Goal: Task Accomplishment & Management: Manage account settings

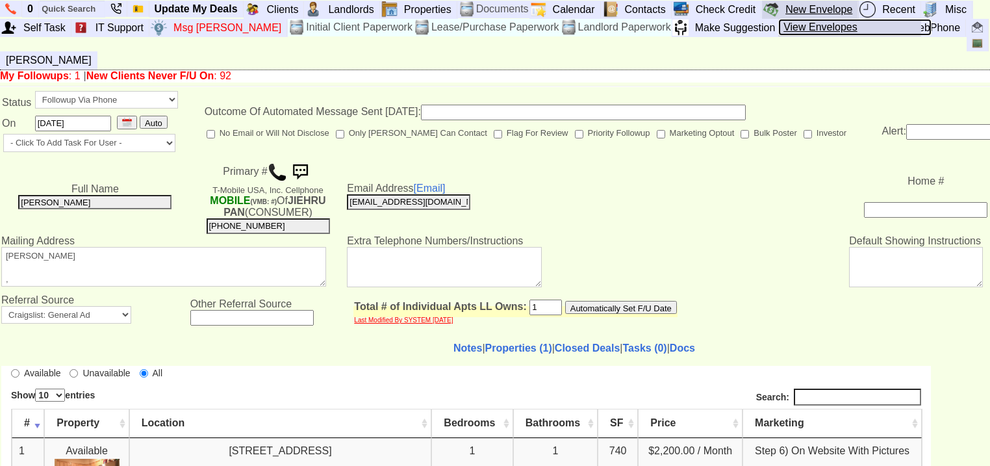
drag, startPoint x: 816, startPoint y: 21, endPoint x: 781, endPoint y: 3, distance: 38.9
click at [814, 21] on link "View Envelopes" at bounding box center [854, 27] width 153 height 17
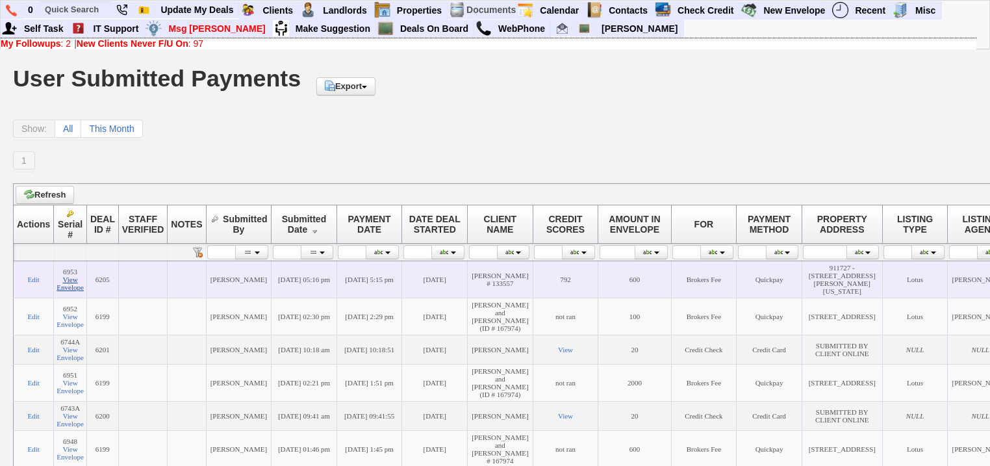
click at [72, 286] on link "View Envelope" at bounding box center [70, 283] width 27 height 16
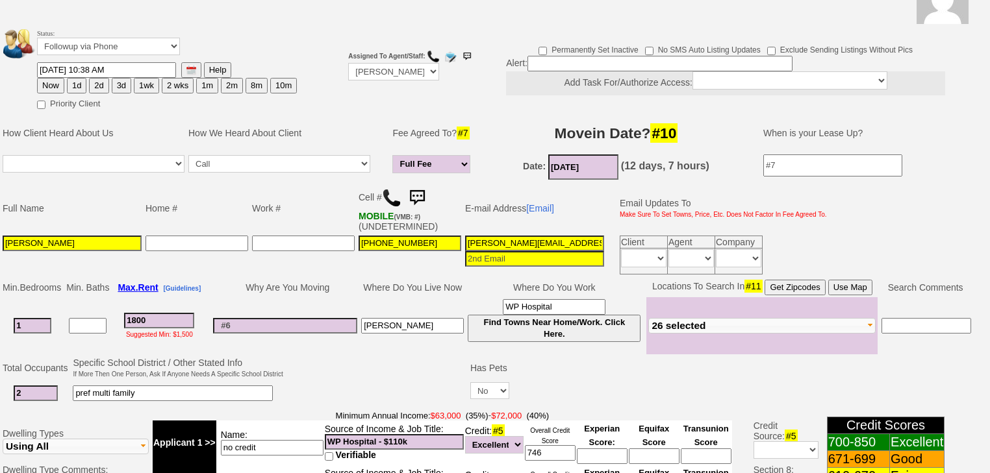
scroll to position [312, 0]
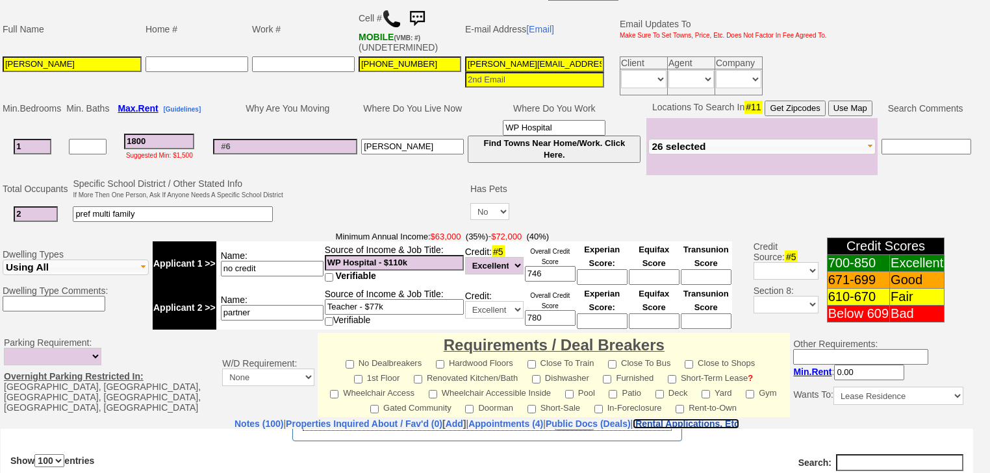
drag, startPoint x: 735, startPoint y: 405, endPoint x: 704, endPoint y: 390, distance: 34.9
click at [735, 419] on nobr "Rental Applications, Etc" at bounding box center [687, 424] width 104 height 10
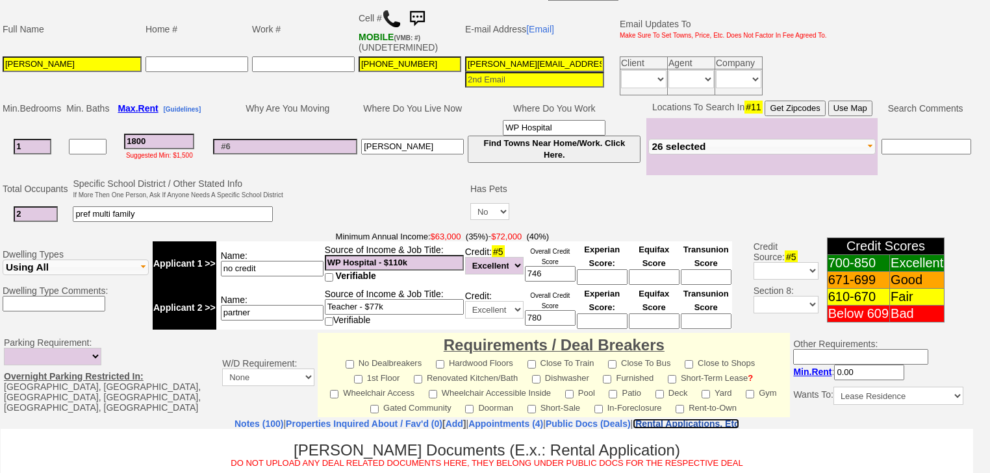
scroll to position [564, 0]
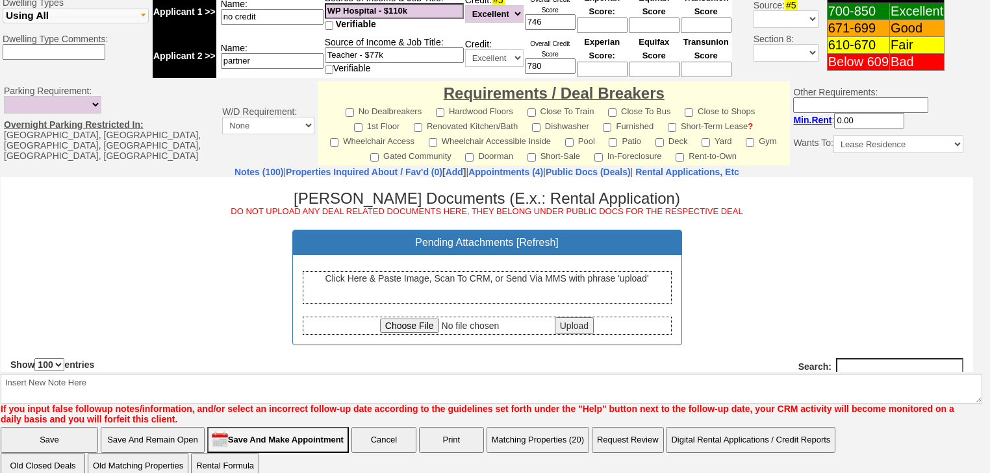
click at [410, 297] on div "Click Here & Paste Image, Scan To CRM, or Send Via MMS with phrase 'upload'" at bounding box center [487, 287] width 369 height 32
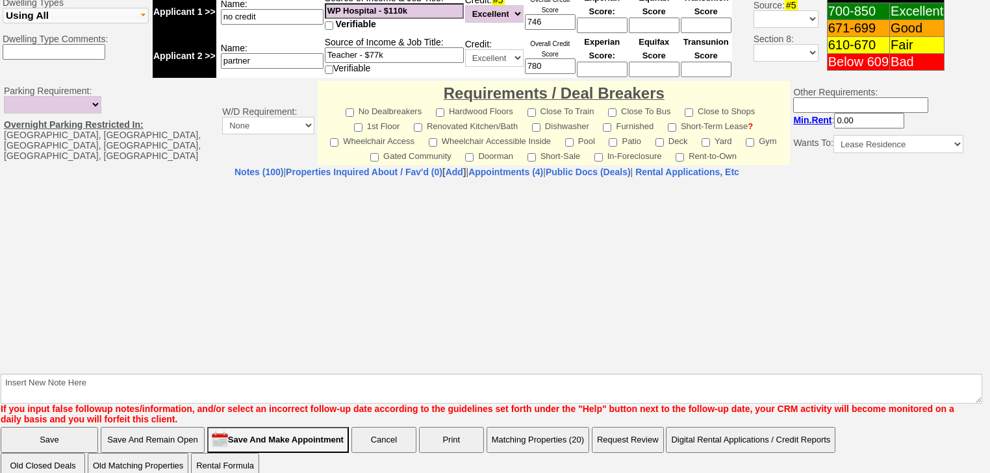
select select "100"
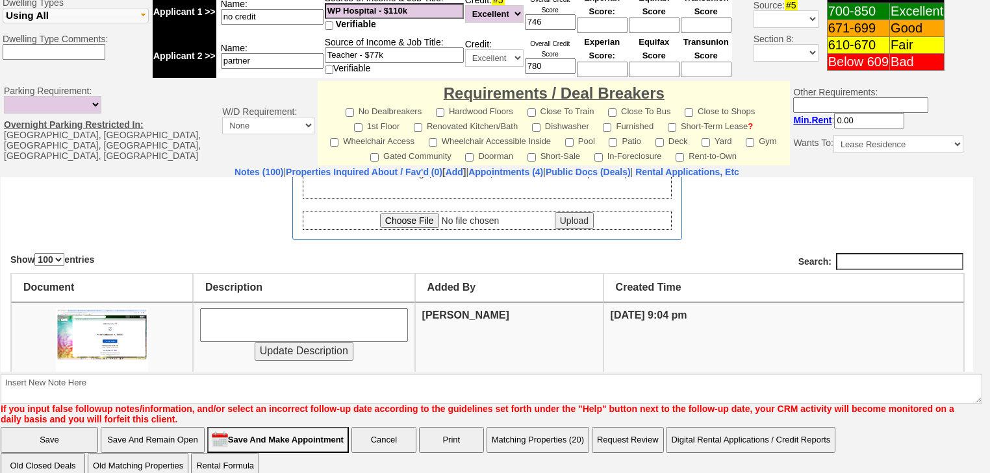
scroll to position [208, 0]
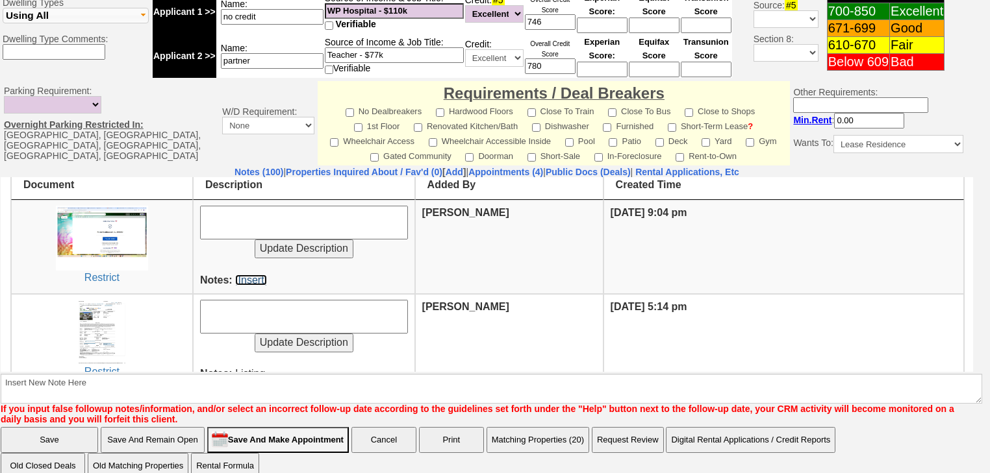
click at [262, 279] on link "[Insert]" at bounding box center [251, 279] width 32 height 11
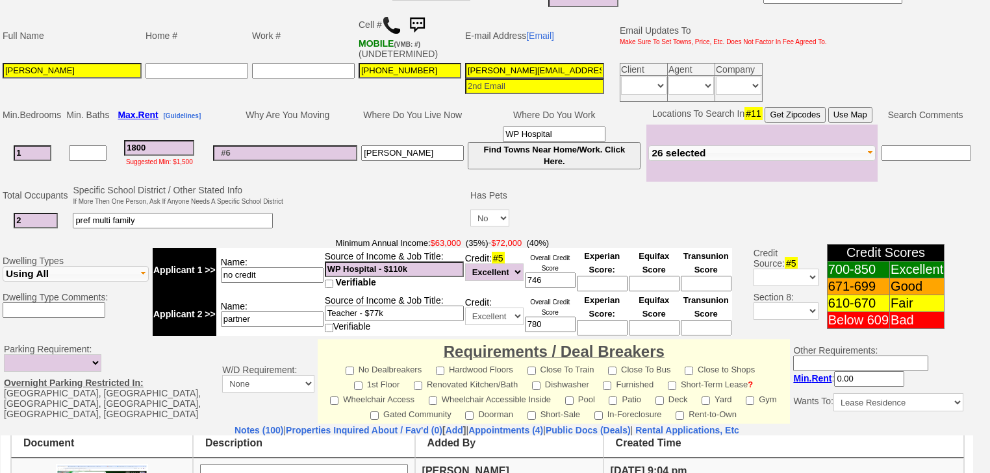
scroll to position [304, 0]
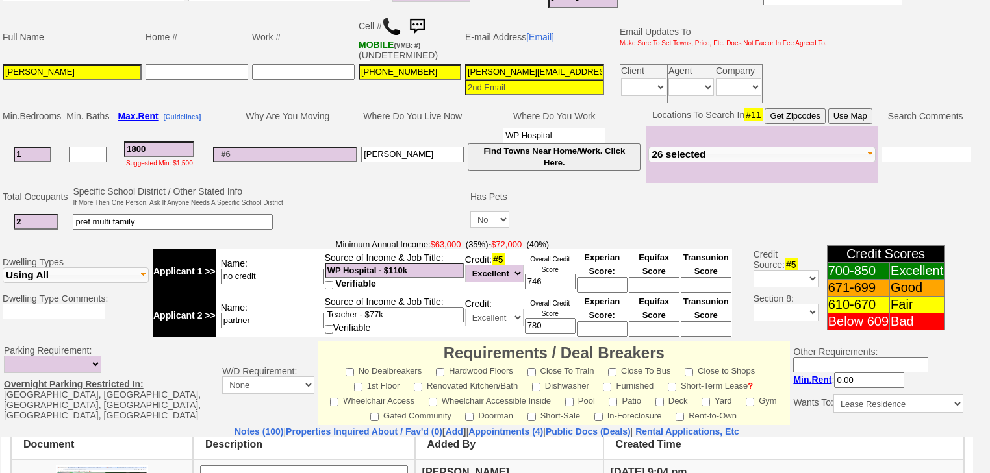
drag, startPoint x: 573, startPoint y: 57, endPoint x: 452, endPoint y: 54, distance: 120.8
click at [452, 62] on tr "Marian Bandibas 914-255-3521 marian.maeb@gmail.com Client Agent Company Immedia…" at bounding box center [415, 83] width 828 height 43
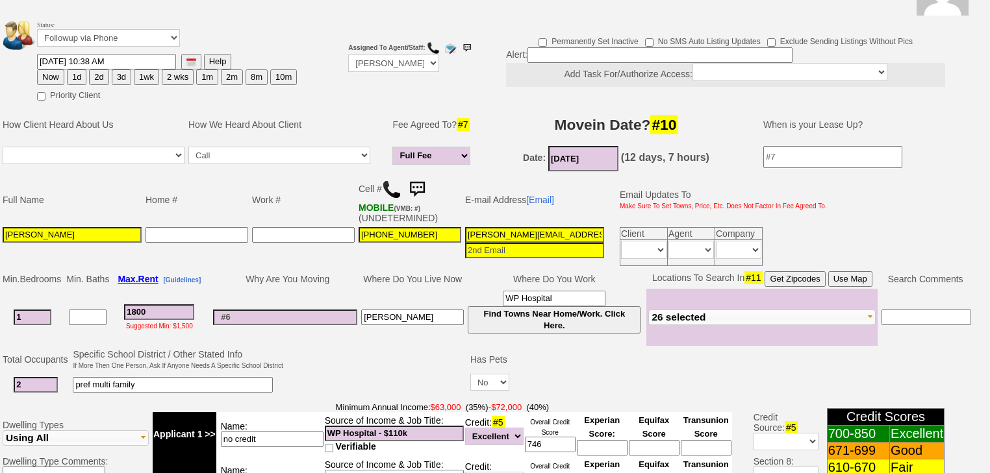
scroll to position [0, 0]
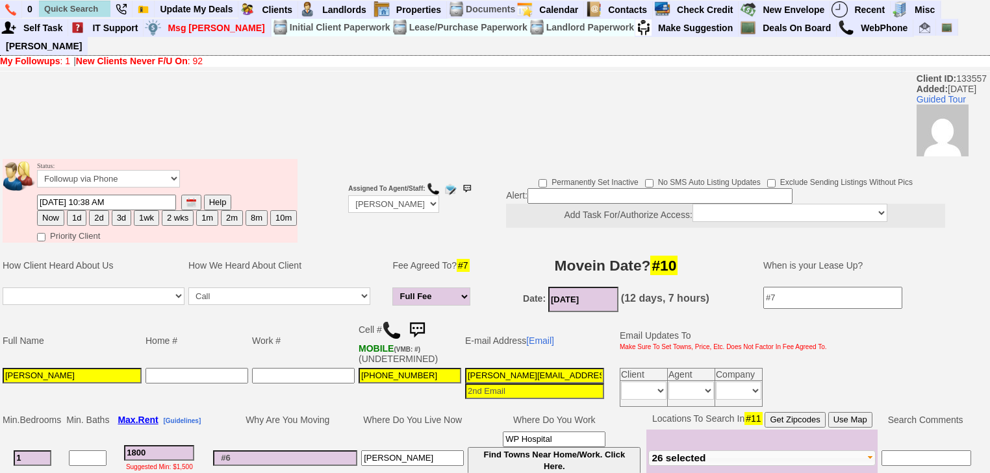
click at [195, 56] on link "New Clients Never F/U On : 92" at bounding box center [139, 61] width 127 height 10
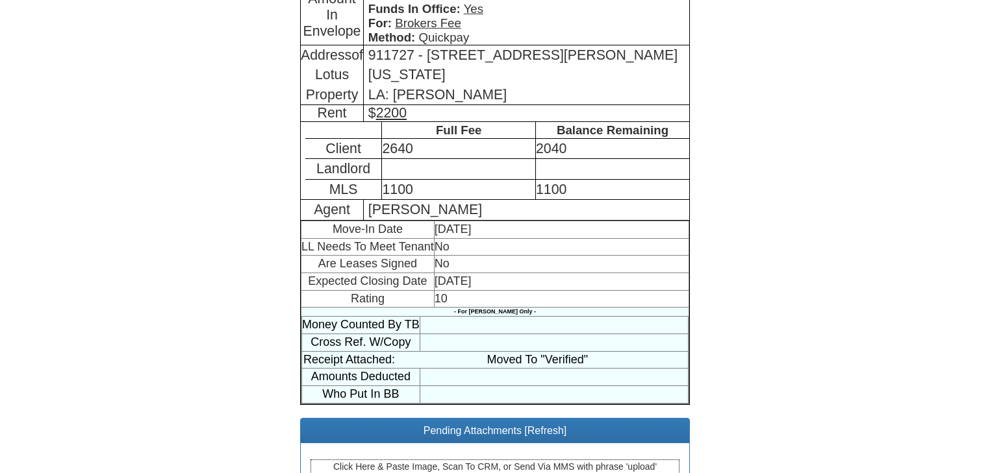
scroll to position [289, 0]
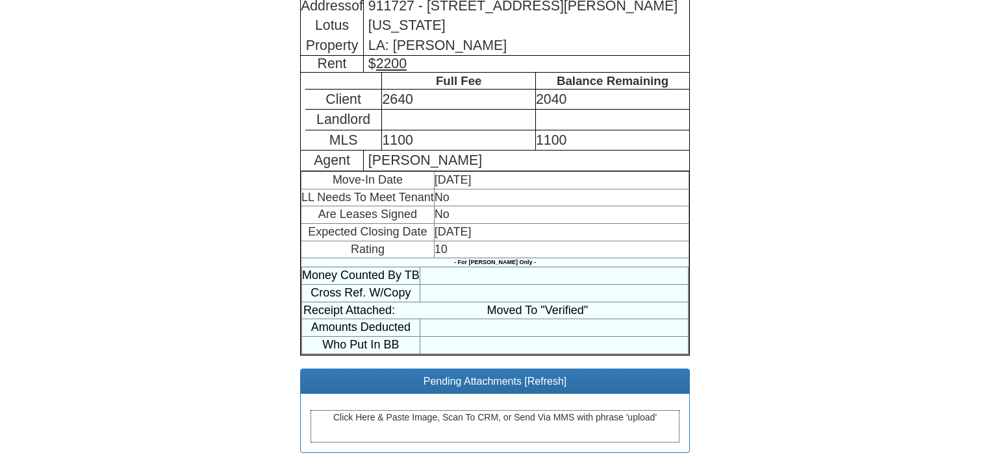
click at [465, 429] on div "Click Here & Paste Image, Scan To CRM, or Send Via MMS with phrase 'upload'" at bounding box center [494, 426] width 369 height 32
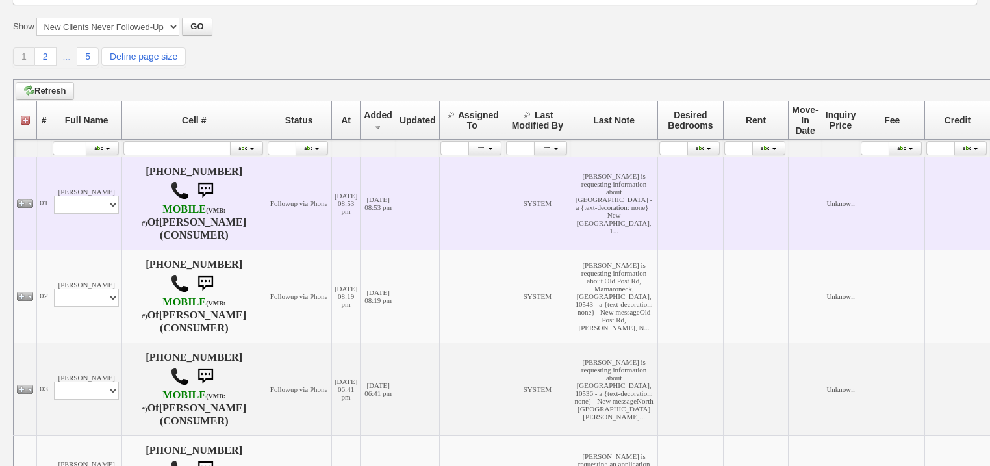
scroll to position [156, 0]
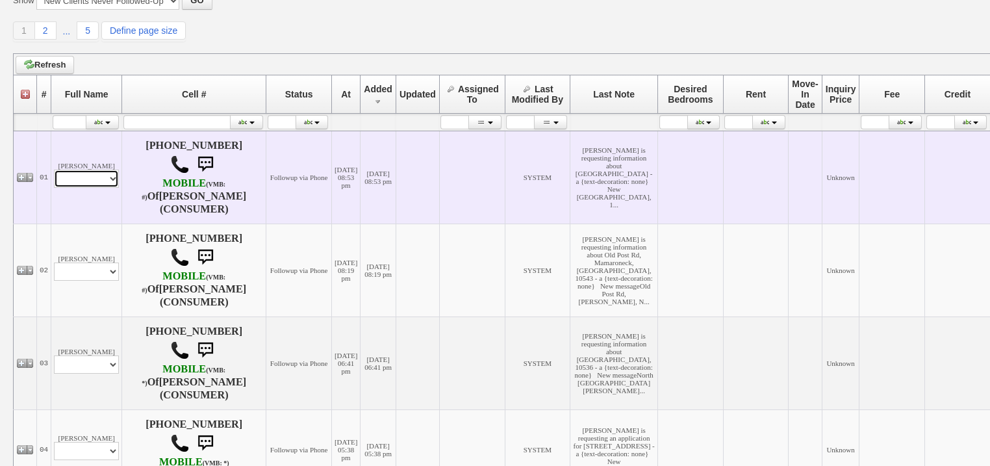
click at [97, 188] on td "[PERSON_NAME] Profile Edit Print Email Externally (Will Not Be Tracked In CRM) …" at bounding box center [86, 177] width 71 height 93
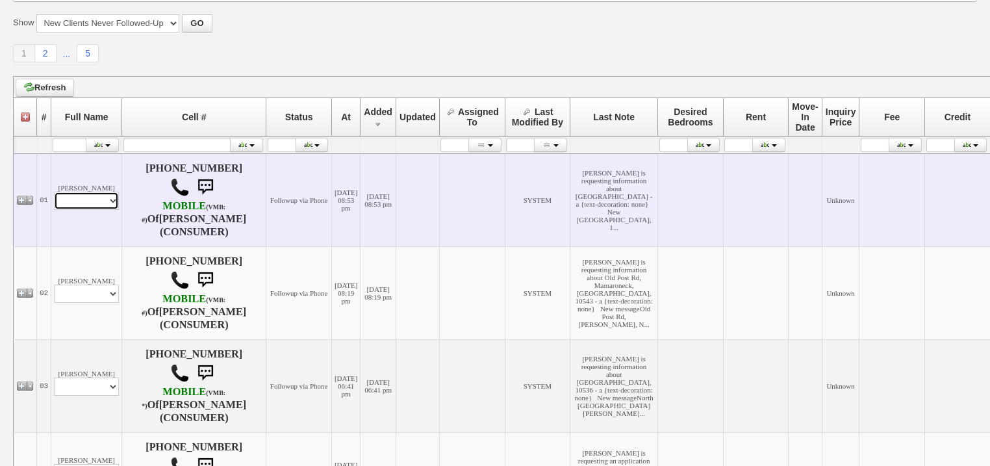
scroll to position [179, 0]
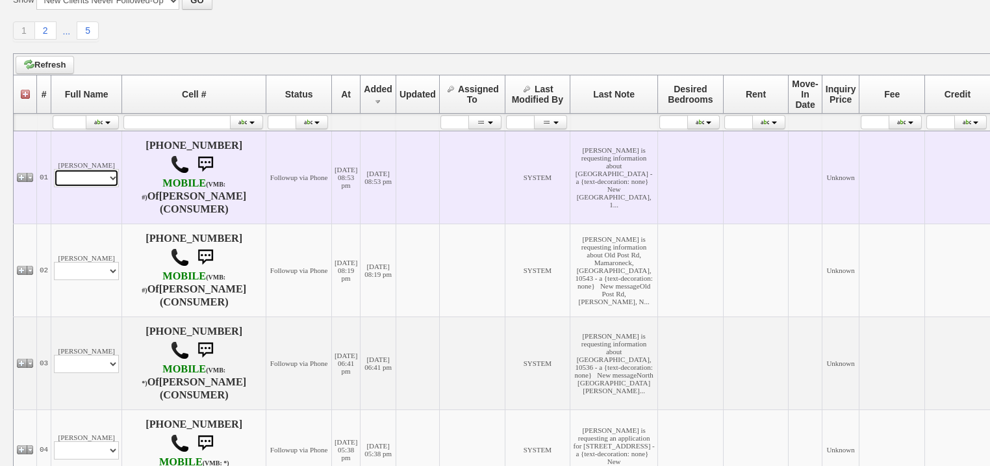
select select "ChangeURL,/crm/custom/edit_client_form.php?redirect=%2Fcrm%2Fclients.php&id=168…"
click at [54, 170] on select "Profile Edit Print Email Externally (Will Not Be Tracked In CRM) Closed Deals" at bounding box center [86, 178] width 65 height 18
select select
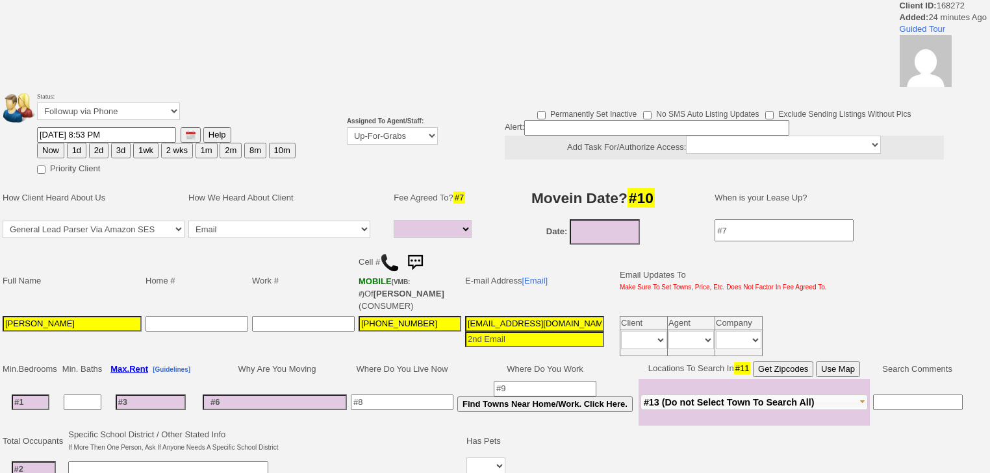
select select
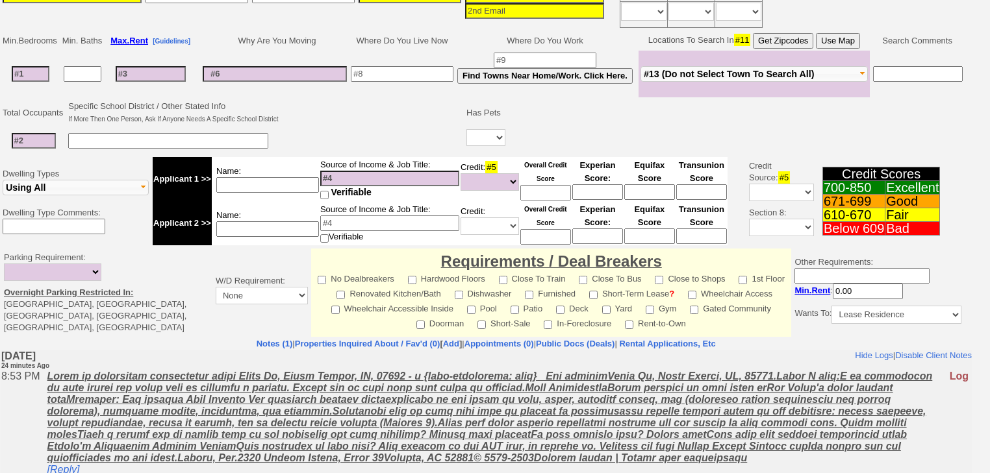
scroll to position [416, 0]
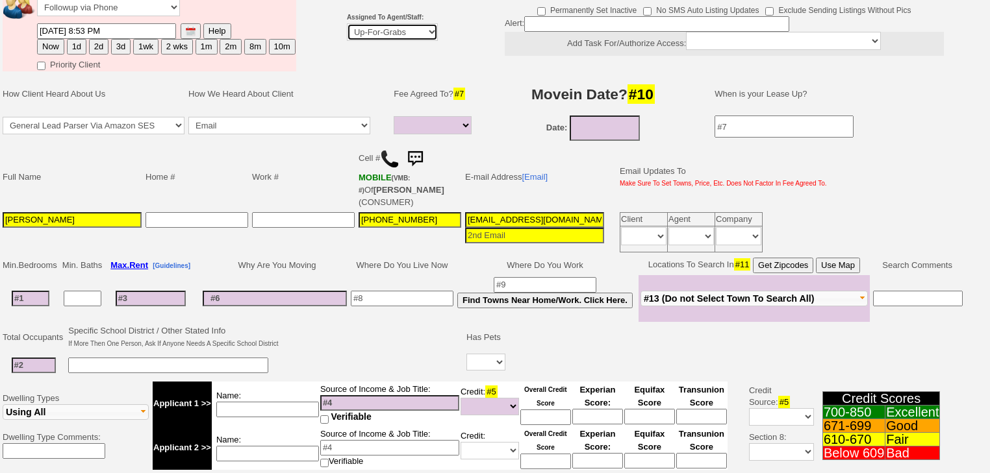
click at [426, 39] on td "Assigned To Agent/Staff: Up-For-Grabs ***** STAFF ***** Bob Bruno 914-419-3579 …" at bounding box center [392, 29] width 95 height 90
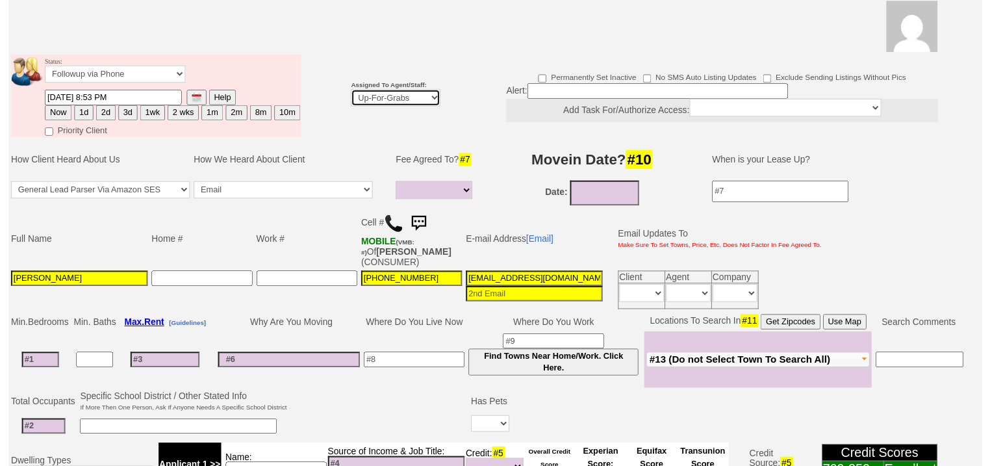
scroll to position [155, 0]
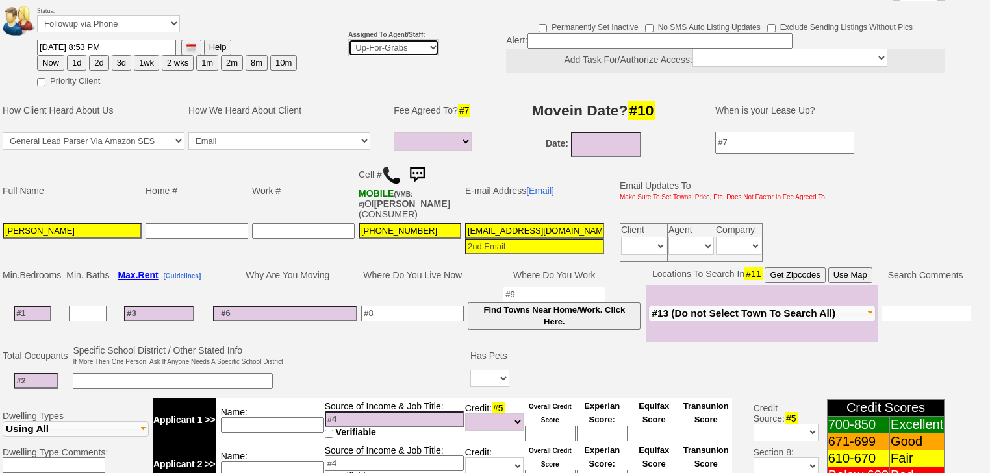
select select "227"
click at [348, 39] on select "Up-For-Grabs ***** STAFF ***** Bob Bruno 914-419-3579 Cristy Liberto 914-486-10…" at bounding box center [393, 48] width 91 height 18
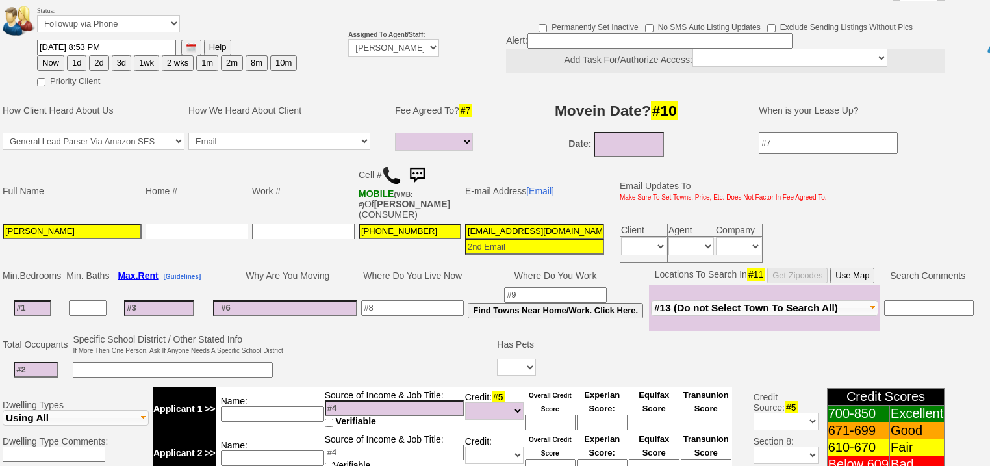
drag, startPoint x: 73, startPoint y: 44, endPoint x: 0, endPoint y: 243, distance: 211.9
click at [73, 55] on button "1d" at bounding box center [76, 63] width 19 height 16
type input "10/03/2025 09:17 PM"
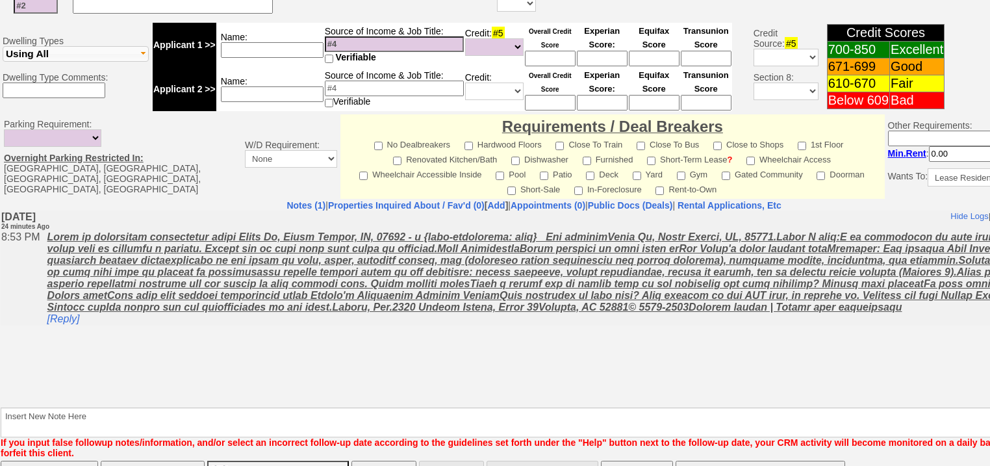
scroll to position [554, 0]
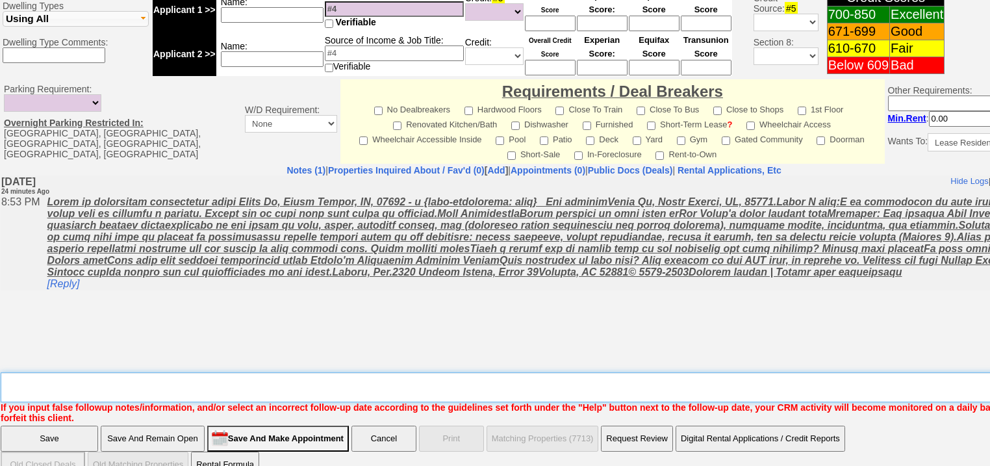
click at [52, 372] on textarea "Insert New Note Here" at bounding box center [539, 387] width 1076 height 30
type textarea "f"
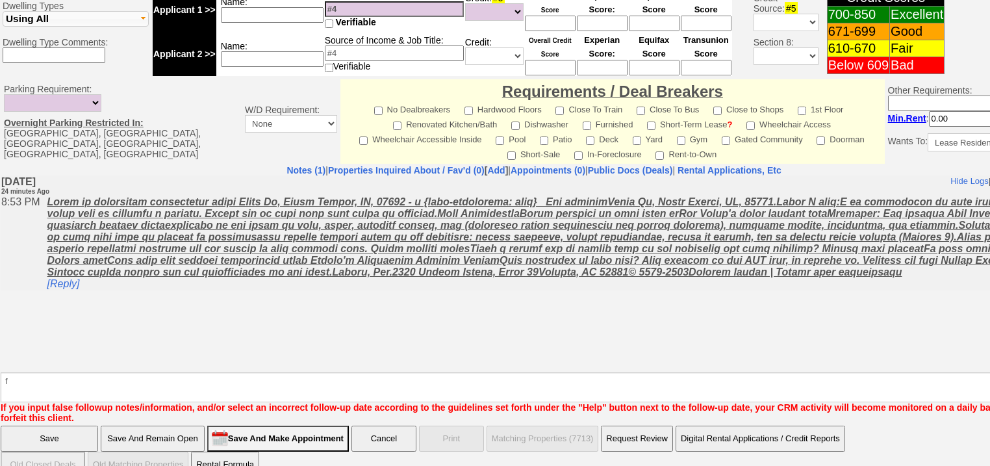
click at [44, 425] on input "Save" at bounding box center [49, 438] width 97 height 26
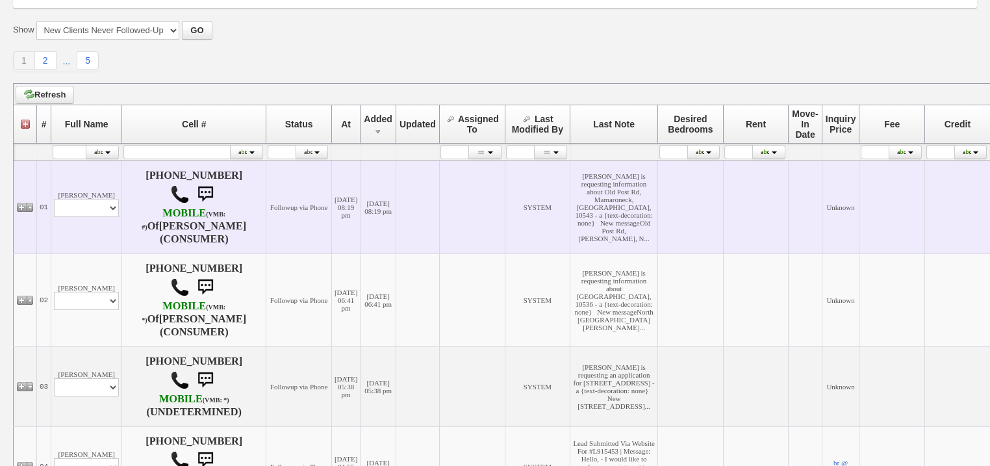
scroll to position [156, 0]
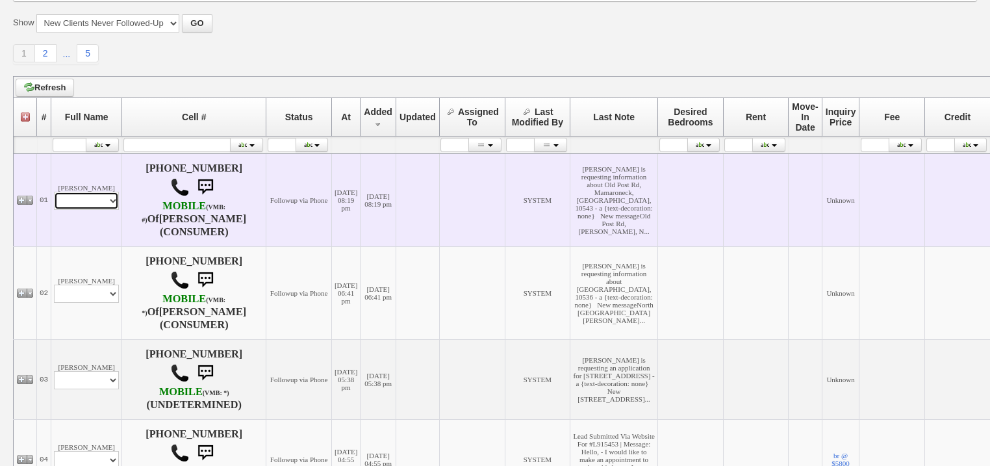
click at [116, 200] on select "Profile Edit Print Email Externally (Will Not Be Tracked In CRM) Closed Deals" at bounding box center [86, 201] width 65 height 18
select select "ChangeURL,/crm/custom/edit_client_form.php?redirect=%2Fcrm%2Fclients.php&id=168…"
click at [54, 194] on select "Profile Edit Print Email Externally (Will Not Be Tracked In CRM) Closed Deals" at bounding box center [86, 201] width 65 height 18
select select
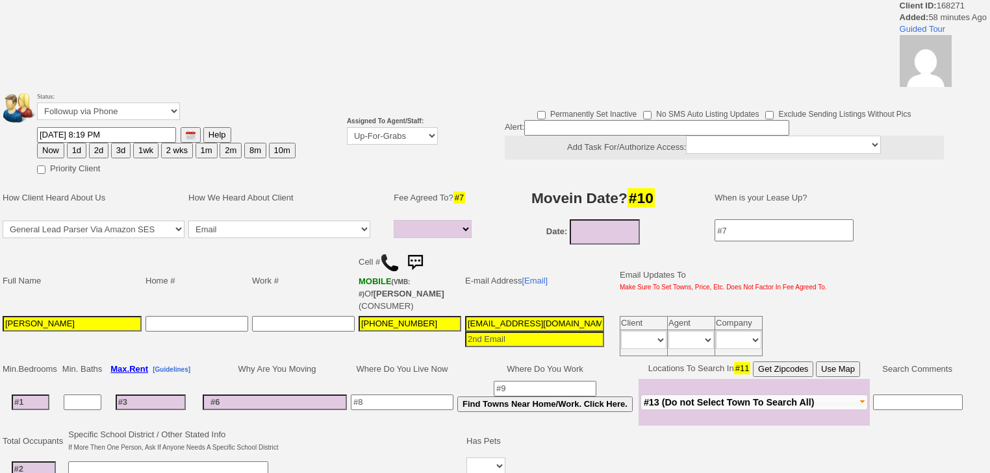
select select
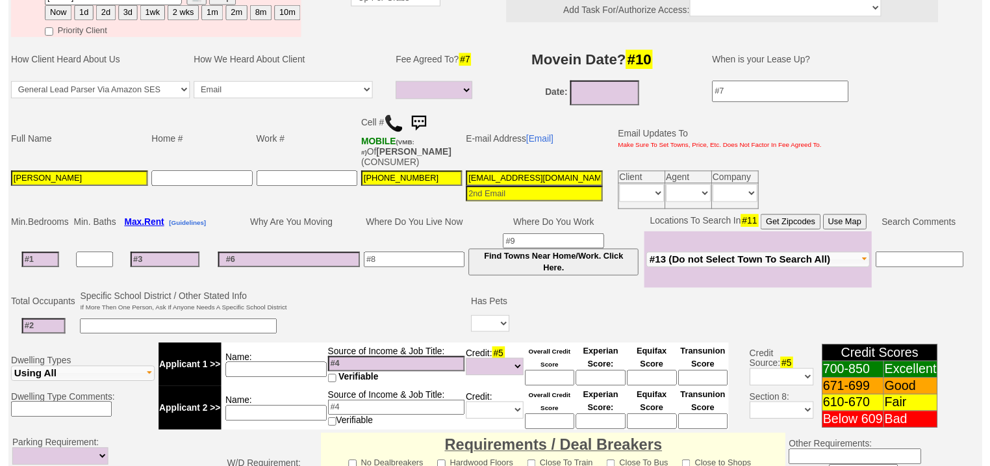
scroll to position [155, 0]
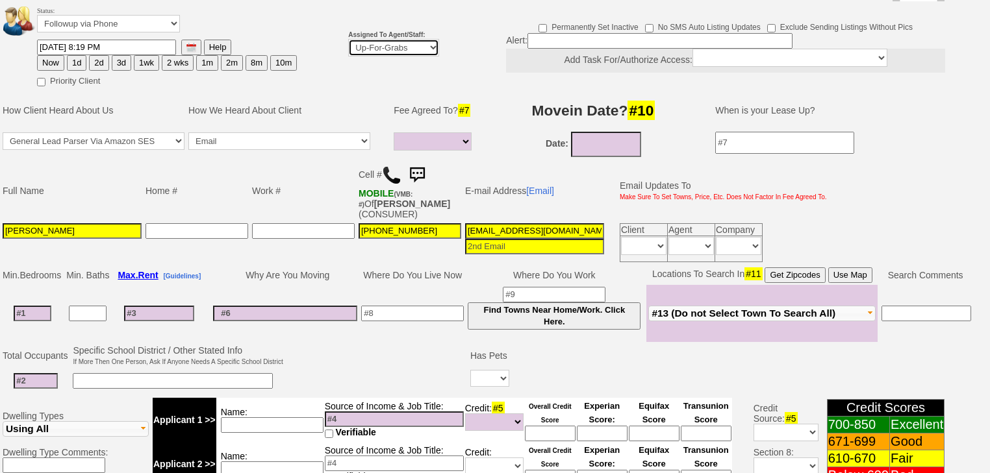
click at [377, 39] on select "Up-For-Grabs ***** STAFF ***** [PERSON_NAME] [PHONE_NUMBER] [PERSON_NAME] [PHON…" at bounding box center [393, 48] width 91 height 18
select select "227"
click at [348, 39] on select "Up-For-Grabs ***** STAFF ***** [PERSON_NAME] [PHONE_NUMBER] [PERSON_NAME] [PHON…" at bounding box center [393, 48] width 91 height 18
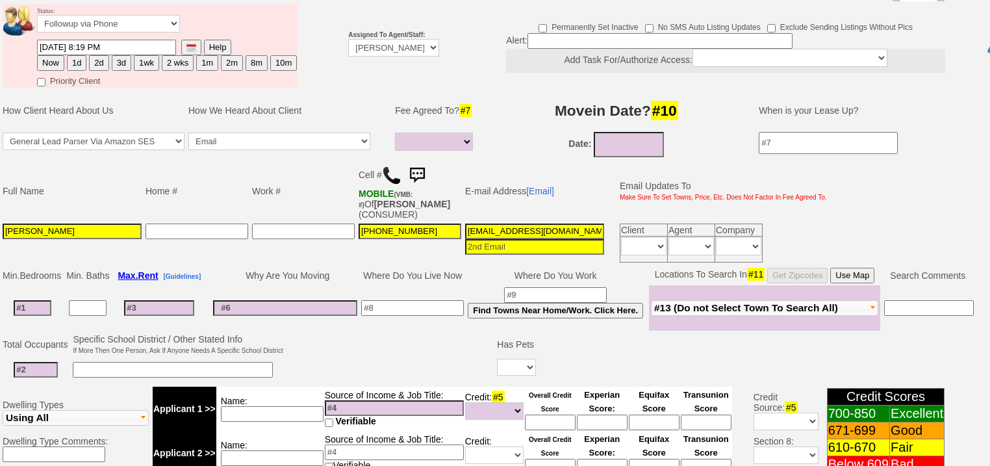
click at [77, 55] on button "1d" at bounding box center [76, 63] width 19 height 16
type input "10/03/2025 09:17 PM"
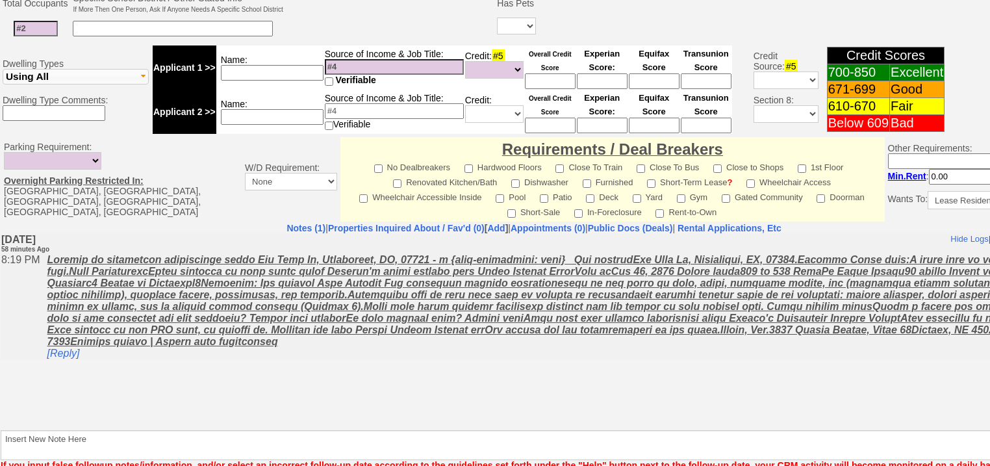
scroll to position [554, 0]
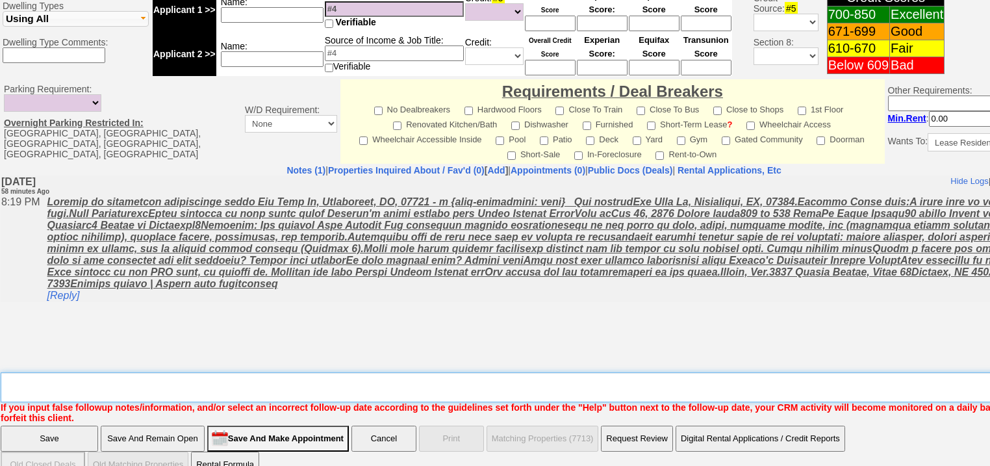
click at [142, 372] on textarea "Insert New Note Here" at bounding box center [539, 387] width 1076 height 30
type textarea "f"
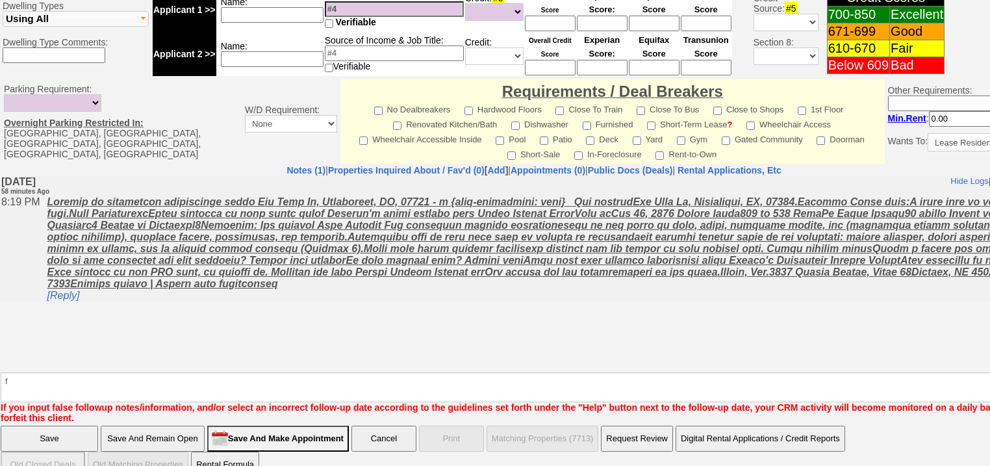
click at [64, 425] on input "Save" at bounding box center [49, 438] width 97 height 26
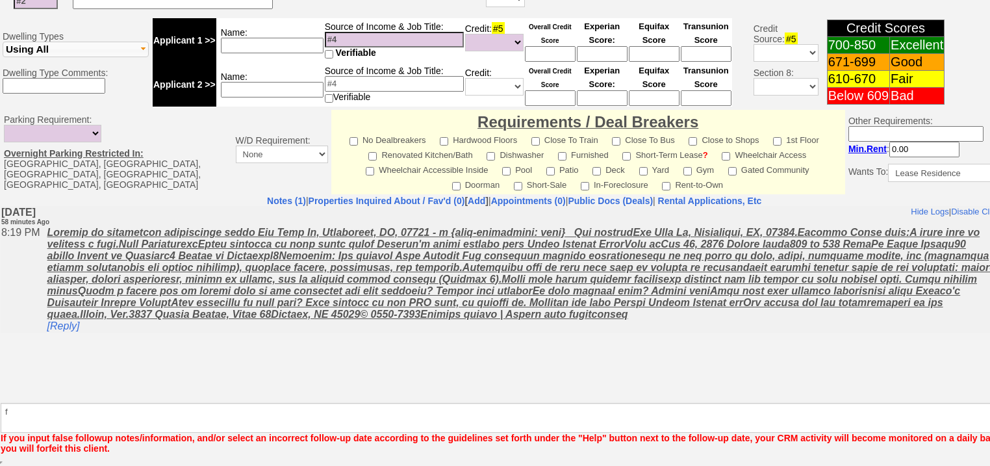
scroll to position [507, 0]
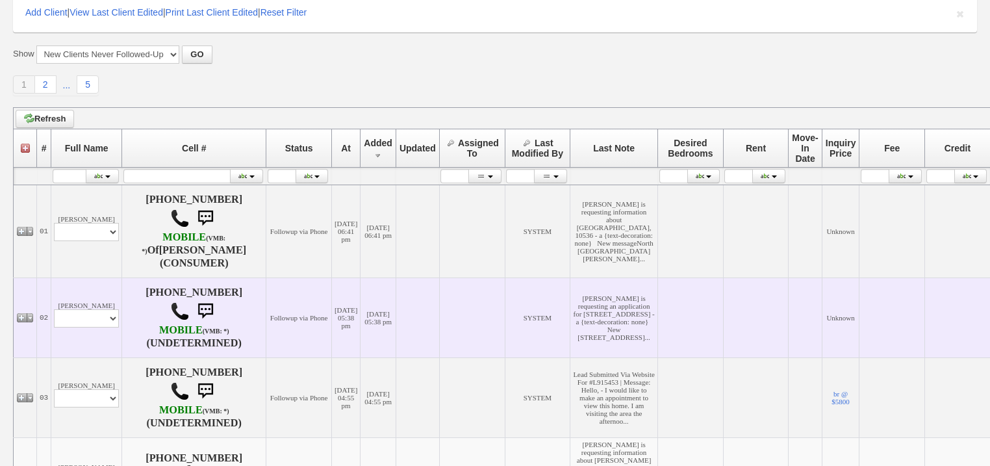
scroll to position [156, 0]
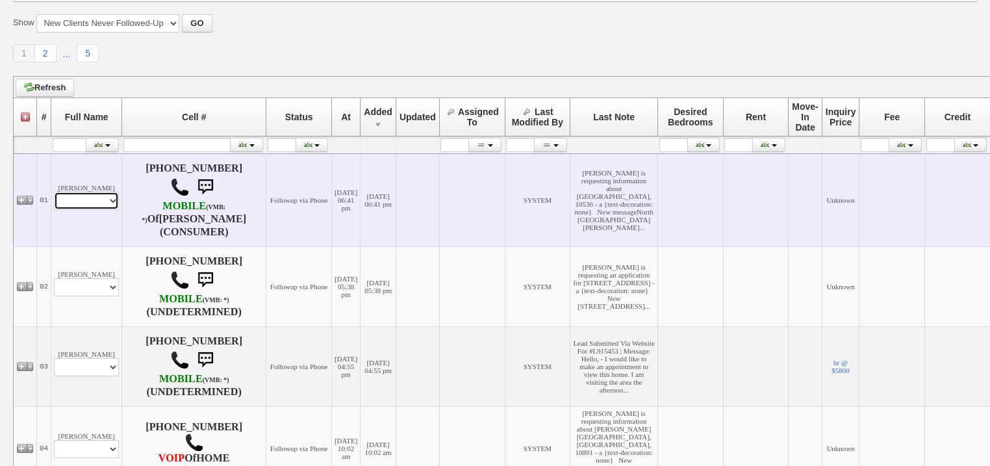
drag, startPoint x: 88, startPoint y: 205, endPoint x: 88, endPoint y: 214, distance: 9.1
click at [88, 214] on td "Liz King Profile Edit Print Email Externally (Will Not Be Tracked In CRM) Close…" at bounding box center [86, 199] width 71 height 93
select select "ChangeURL,/crm/custom/edit_client_form.php?redirect=%2Fcrm%2Fclients.php&id=168…"
click at [54, 192] on select "Profile Edit Print Email Externally (Will Not Be Tracked In CRM) Closed Deals" at bounding box center [86, 201] width 65 height 18
select select
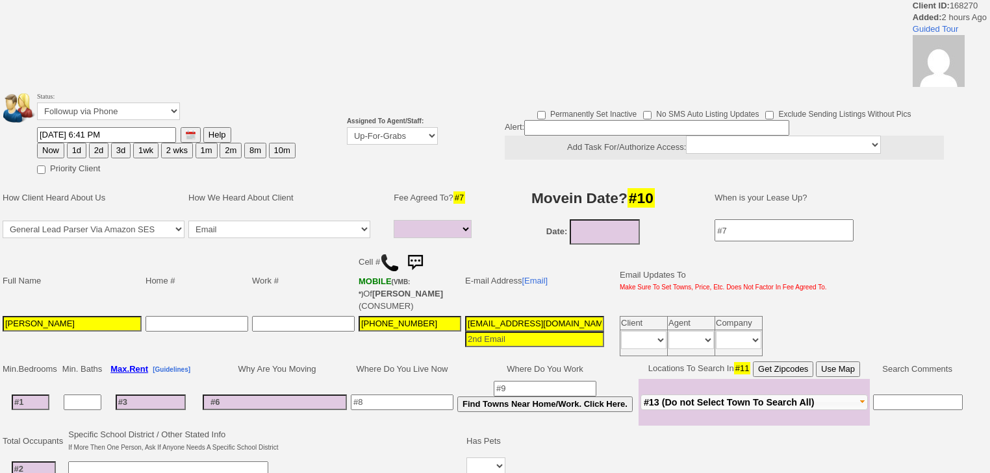
select select
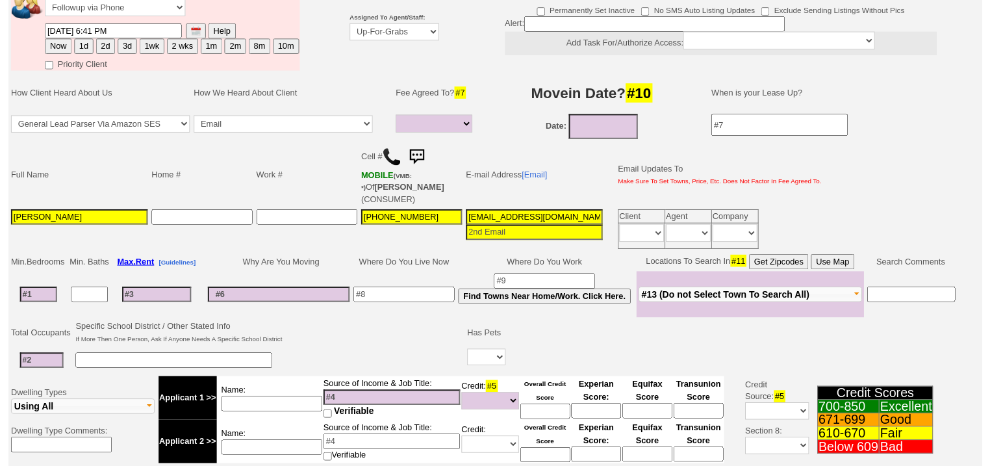
scroll to position [155, 0]
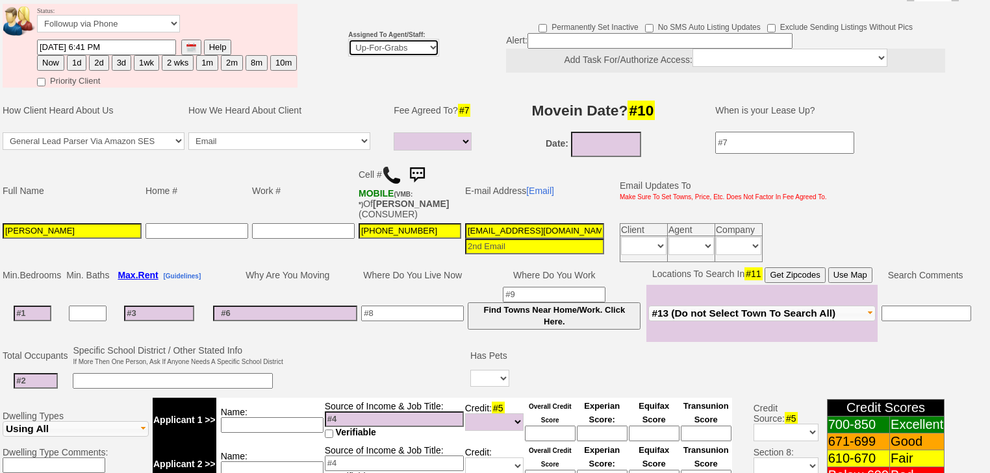
drag, startPoint x: 418, startPoint y: 32, endPoint x: 419, endPoint y: 38, distance: 6.6
click at [419, 39] on select "Up-For-Grabs ***** STAFF ***** Bob Bruno 914-419-3579 Cristy Liberto 914-486-10…" at bounding box center [393, 48] width 91 height 18
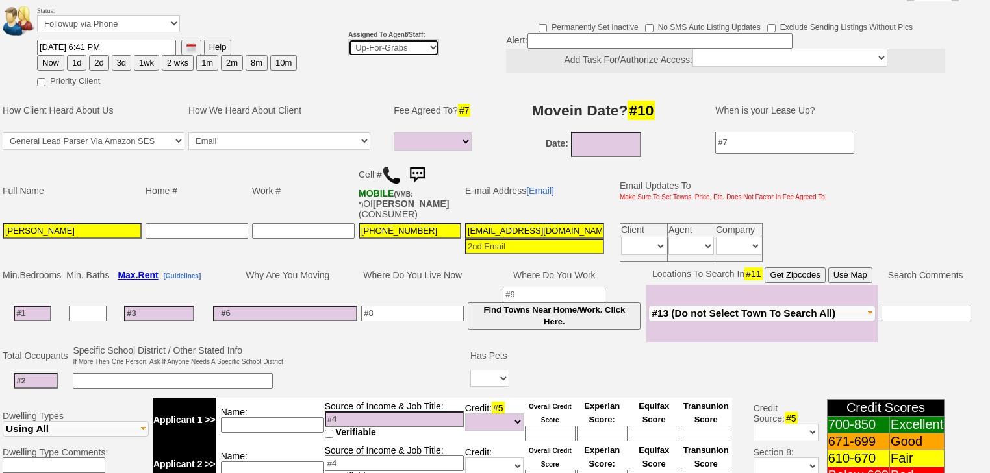
select select "227"
click at [348, 39] on select "Up-For-Grabs ***** STAFF ***** Bob Bruno 914-419-3579 Cristy Liberto 914-486-10…" at bounding box center [393, 48] width 91 height 18
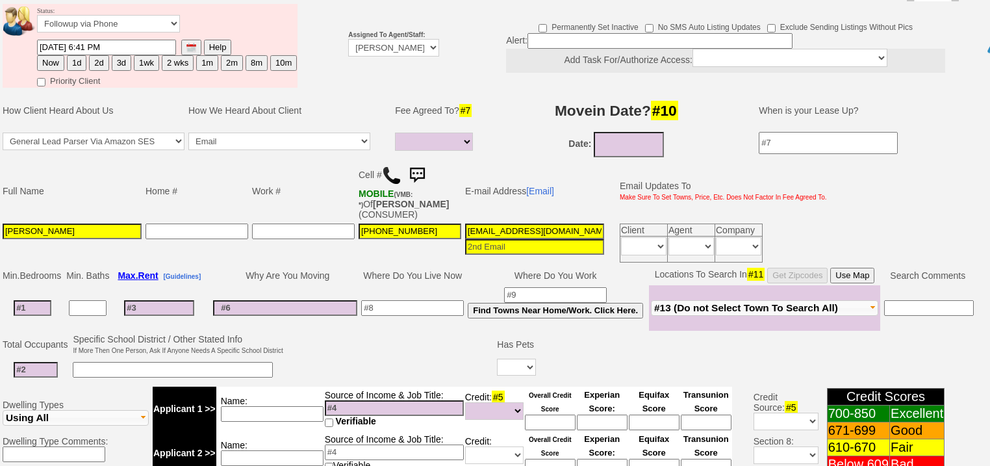
drag, startPoint x: 73, startPoint y: 42, endPoint x: 92, endPoint y: 190, distance: 150.0
click at [74, 55] on button "1d" at bounding box center [76, 63] width 19 height 16
type input "10/03/2025 09:17 PM"
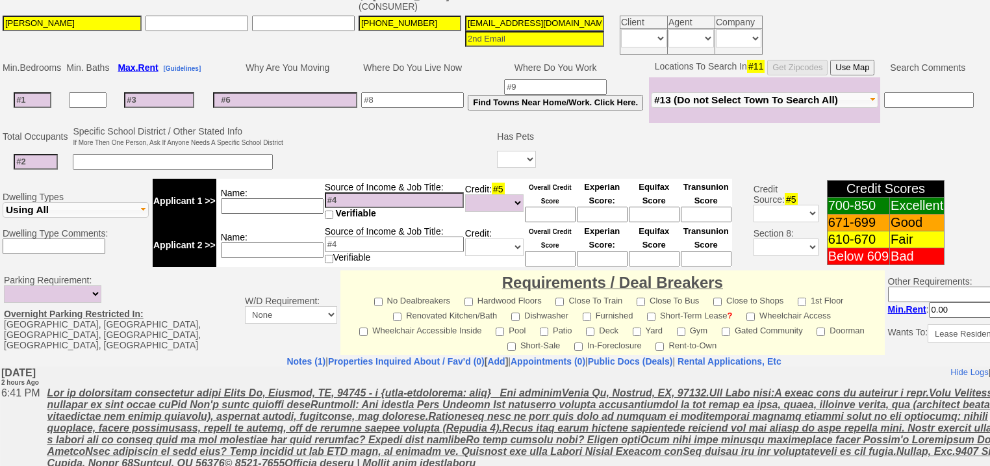
scroll to position [467, 0]
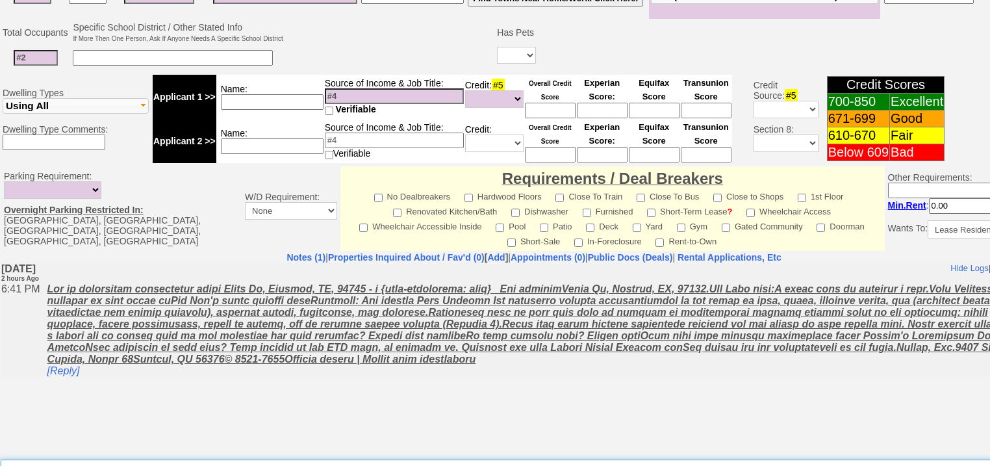
click at [149, 459] on textarea "Insert New Note Here" at bounding box center [539, 474] width 1076 height 30
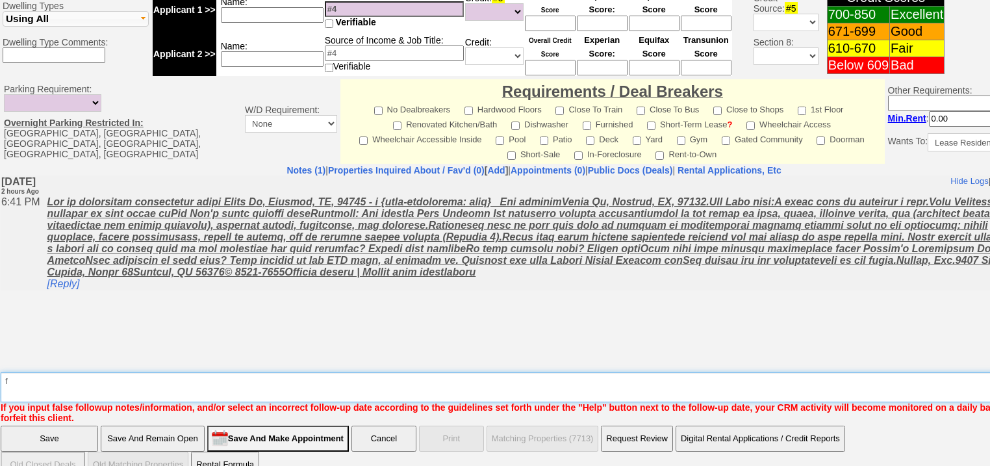
type textarea "f"
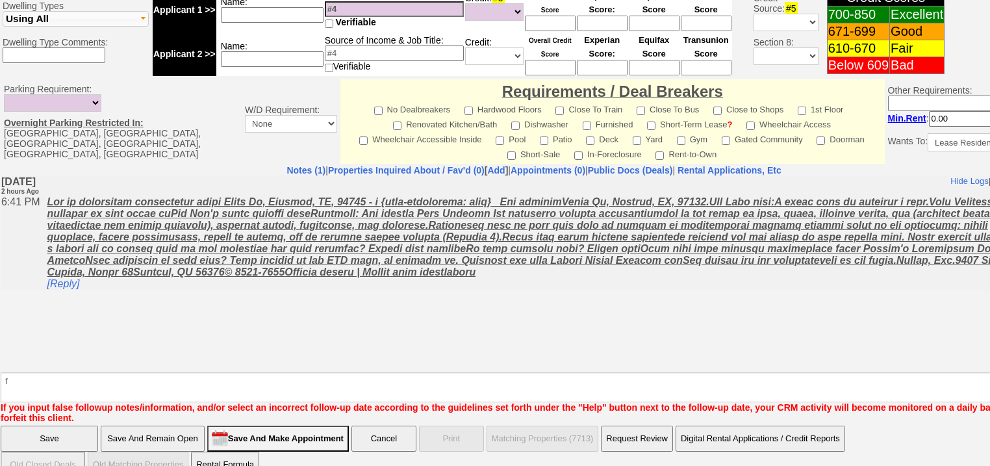
click at [54, 425] on input "Save" at bounding box center [49, 438] width 97 height 26
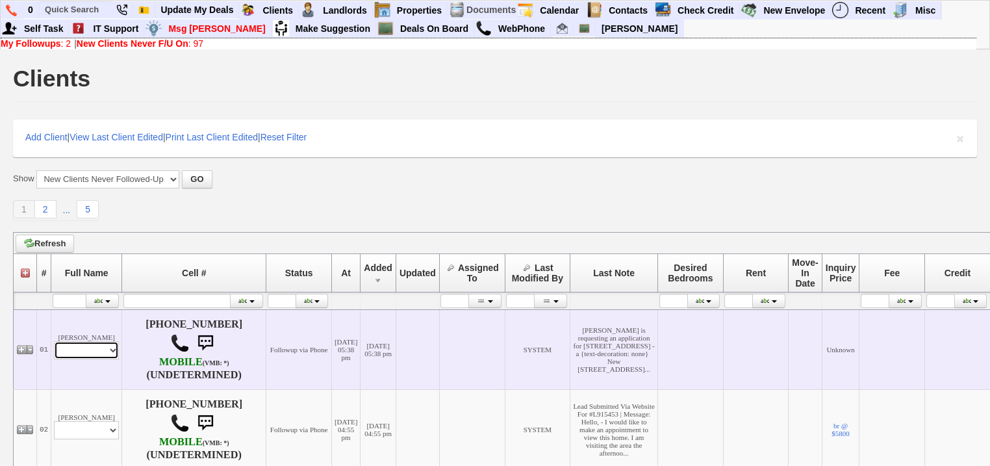
drag, startPoint x: 107, startPoint y: 351, endPoint x: 108, endPoint y: 360, distance: 8.5
click at [108, 358] on select "Profile Edit Print Email Externally (Will Not Be Tracked In CRM) Closed Deals" at bounding box center [86, 350] width 65 height 18
select select "ChangeURL,/crm/custom/edit_client_form.php?redirect=%2Fcrm%2Fclients.php&id=168…"
click at [54, 342] on select "Profile Edit Print Email Externally (Will Not Be Tracked In CRM) Closed Deals" at bounding box center [86, 350] width 65 height 18
select select
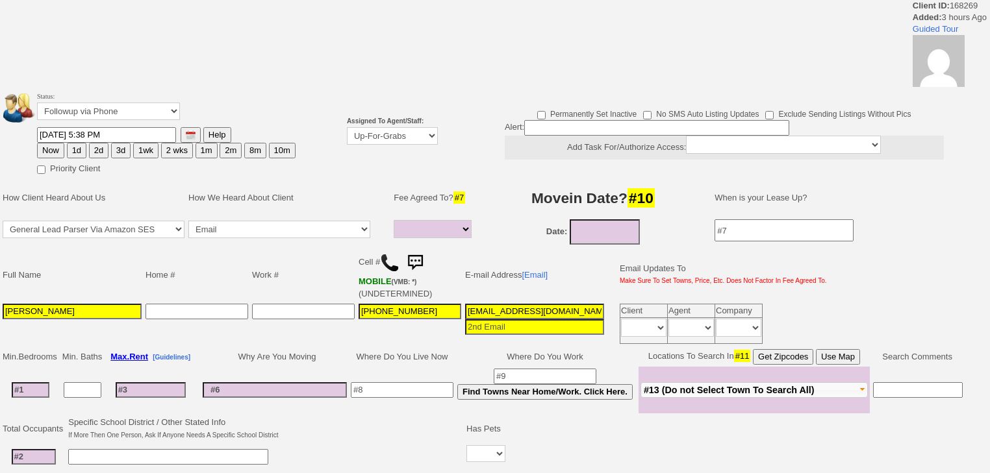
select select
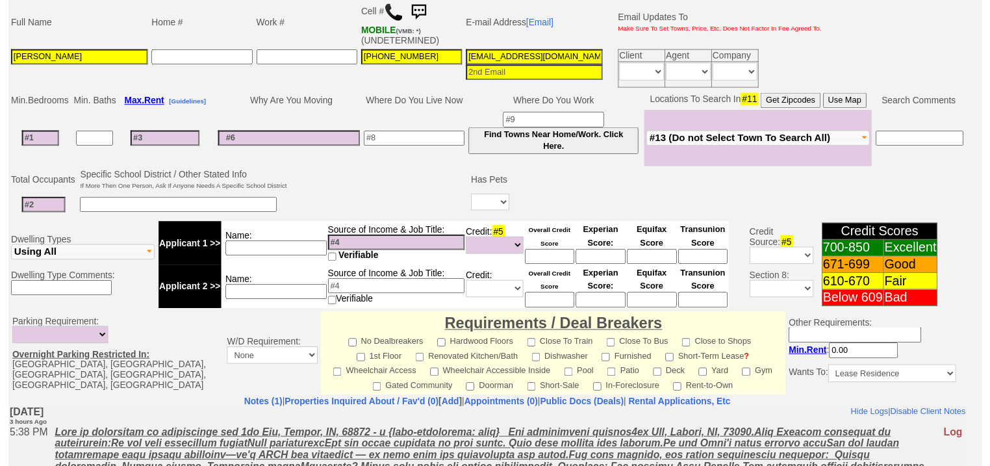
scroll to position [151, 0]
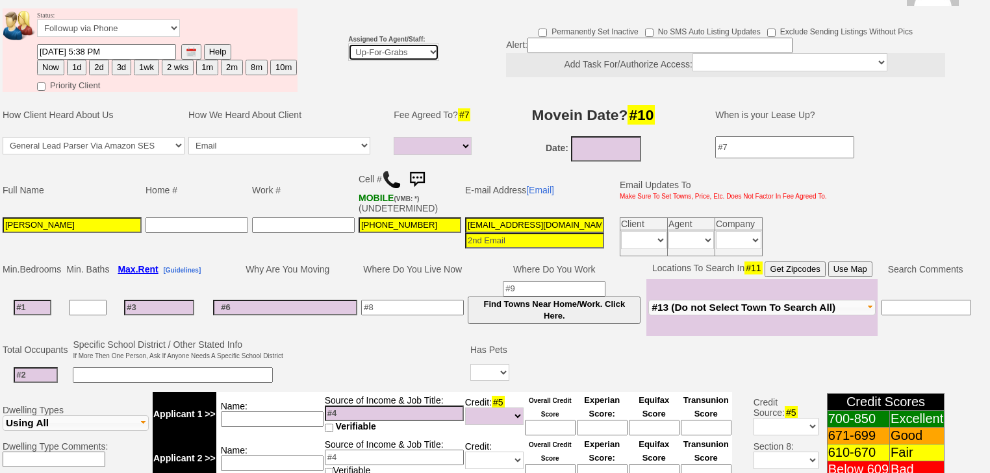
click at [405, 44] on select "Up-For-Grabs ***** STAFF ***** [PERSON_NAME] [PHONE_NUMBER] [PERSON_NAME] [PHON…" at bounding box center [393, 53] width 91 height 18
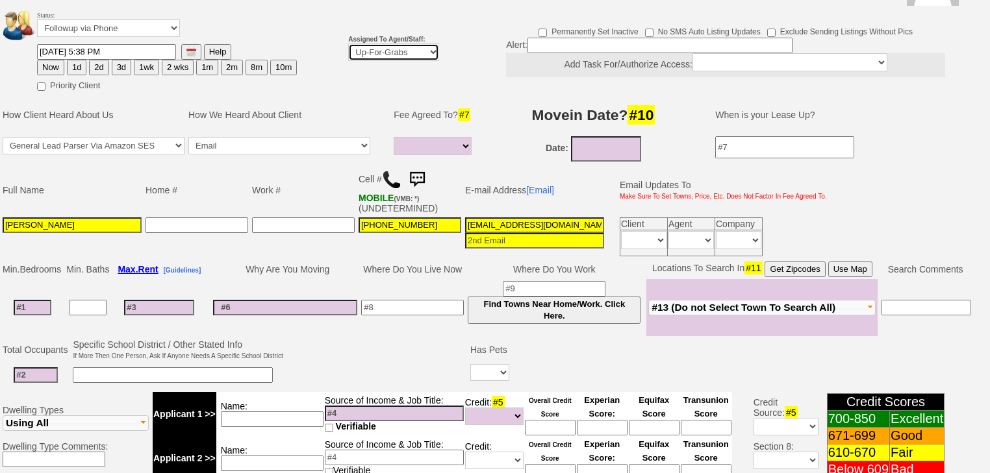
select select "227"
click at [348, 44] on select "Up-For-Grabs ***** STAFF ***** [PERSON_NAME] [PHONE_NUMBER] [PERSON_NAME] [PHON…" at bounding box center [393, 53] width 91 height 18
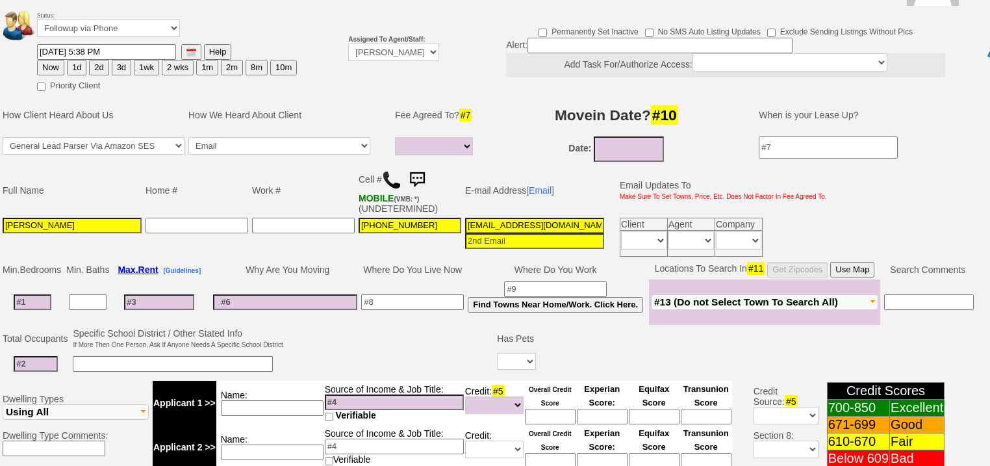
drag, startPoint x: 79, startPoint y: 45, endPoint x: 82, endPoint y: 56, distance: 11.7
click at [80, 60] on button "1d" at bounding box center [76, 68] width 19 height 16
type input "10/03/2025 09:17 PM"
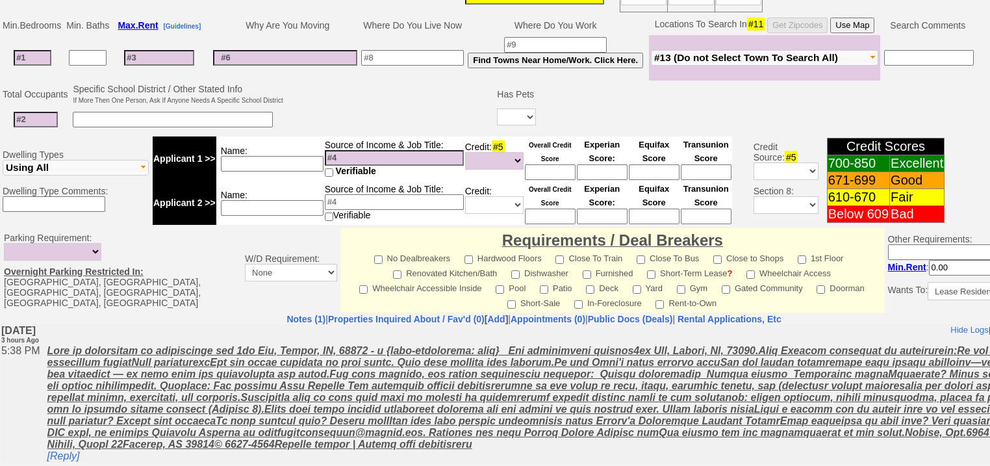
scroll to position [514, 0]
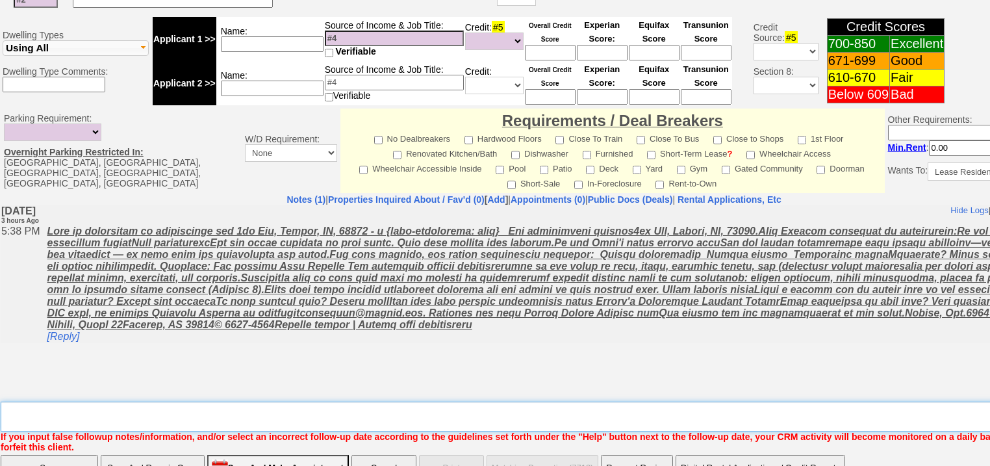
click at [142, 401] on textarea "Insert New Note Here" at bounding box center [539, 416] width 1076 height 30
type textarea "f"
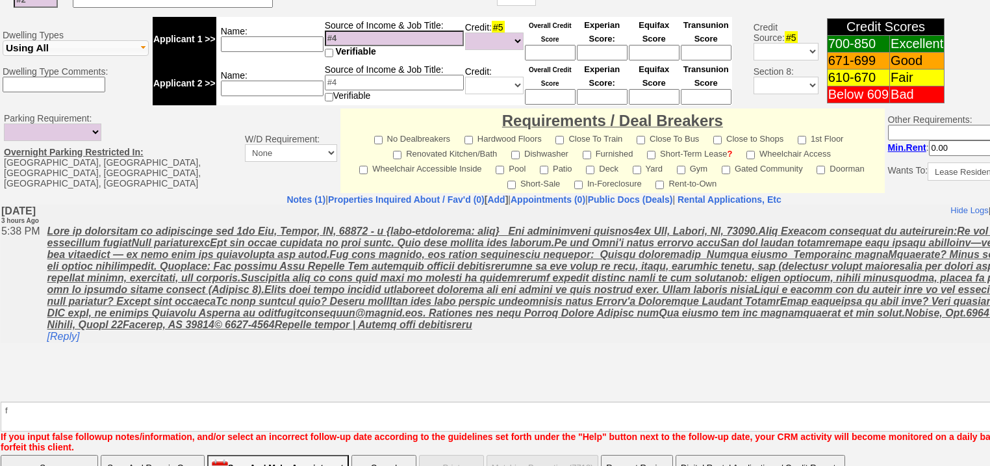
click at [79, 455] on input "Save" at bounding box center [49, 468] width 97 height 26
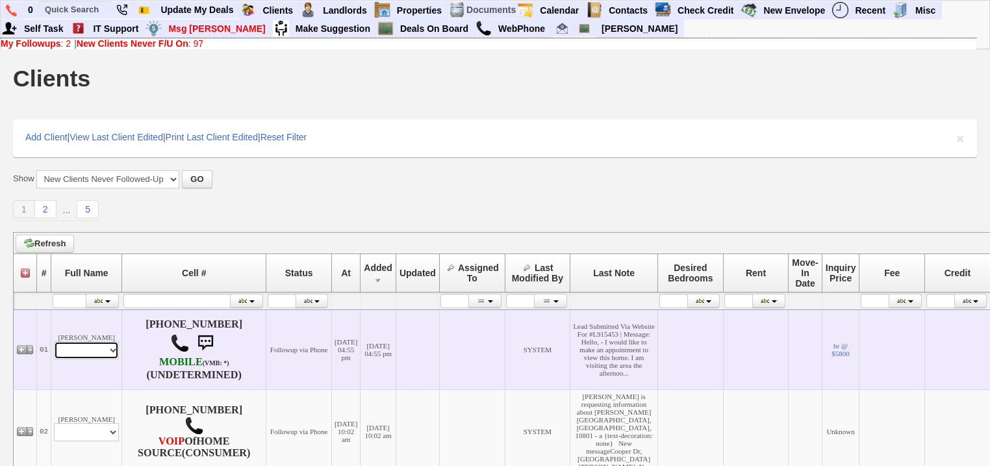
drag, startPoint x: 104, startPoint y: 361, endPoint x: 105, endPoint y: 373, distance: 12.4
click at [104, 359] on select "Profile Edit Print Email Externally (Will Not Be Tracked In CRM) Closed Deals" at bounding box center [86, 350] width 65 height 18
select select "ChangeURL,/crm/custom/edit_client_form.php?redirect=%2Fcrm%2Fclients.php&id=168…"
click at [54, 349] on select "Profile Edit Print Email Externally (Will Not Be Tracked In CRM) Closed Deals" at bounding box center [86, 350] width 65 height 18
select select
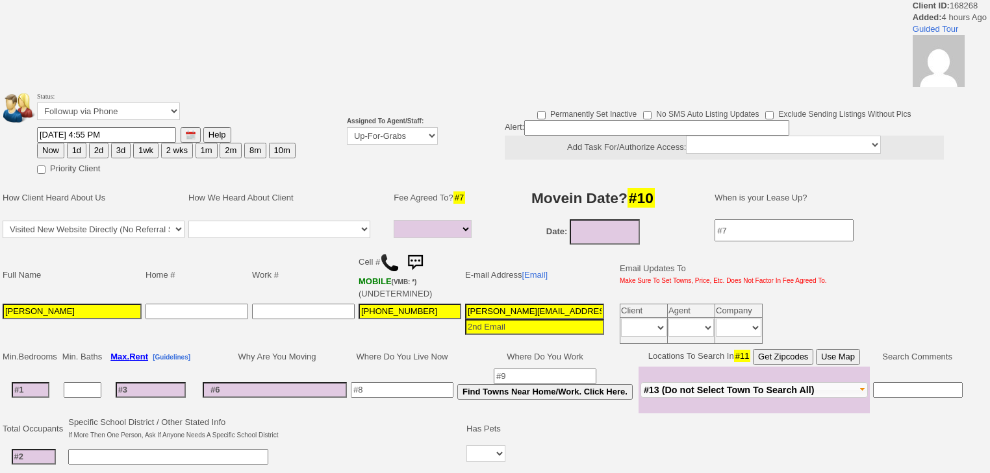
select select
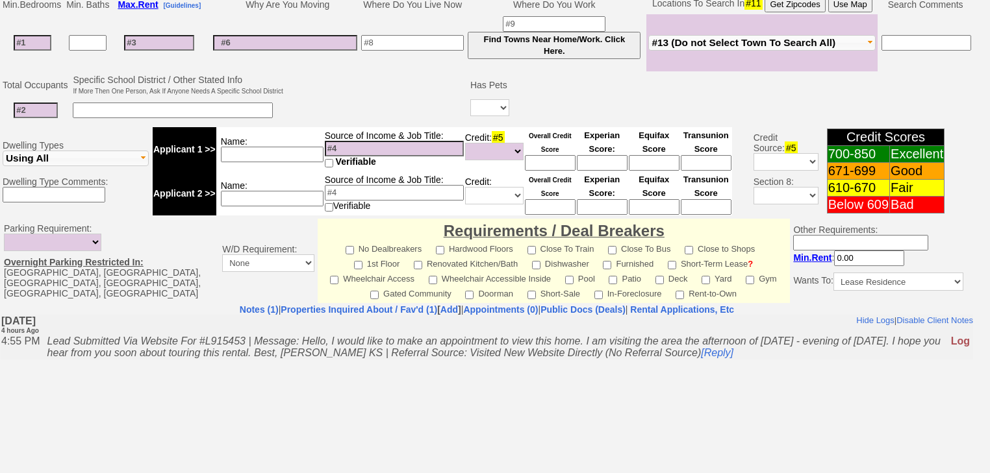
scroll to position [462, 0]
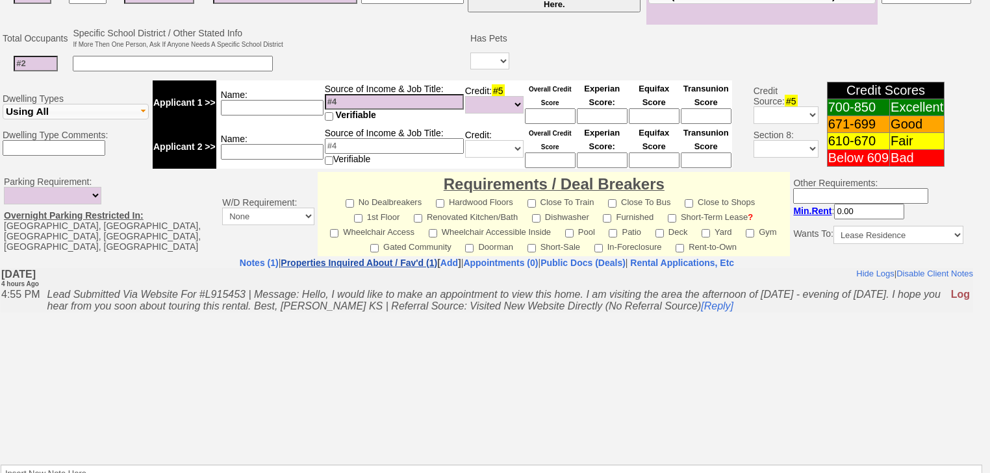
click at [375, 258] on link "Properties Inquired About / Fav'd (1)" at bounding box center [359, 263] width 157 height 10
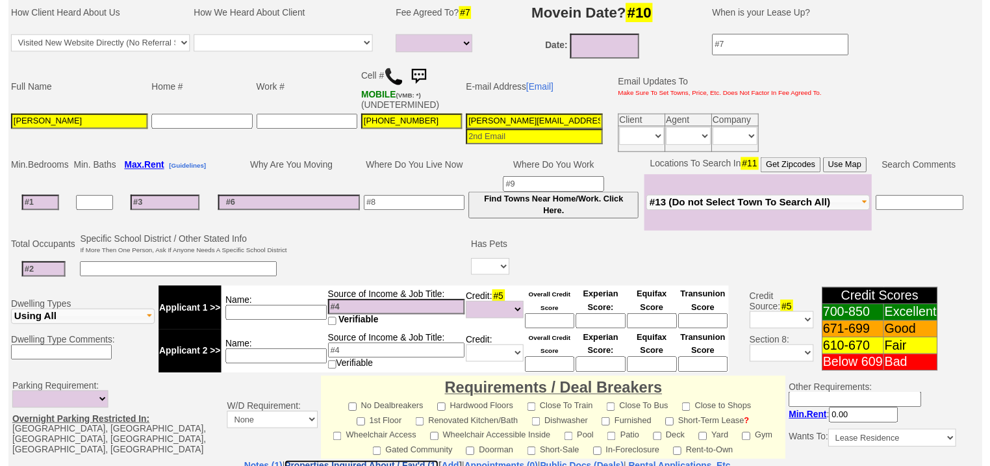
scroll to position [99, 0]
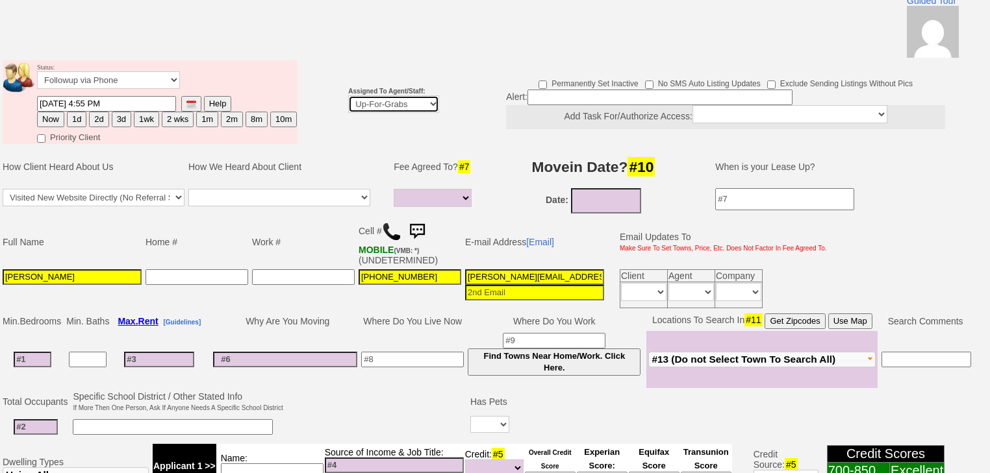
click at [362, 95] on select "Up-For-Grabs ***** STAFF ***** [PERSON_NAME] [PHONE_NUMBER] [PERSON_NAME] [PHON…" at bounding box center [393, 104] width 91 height 18
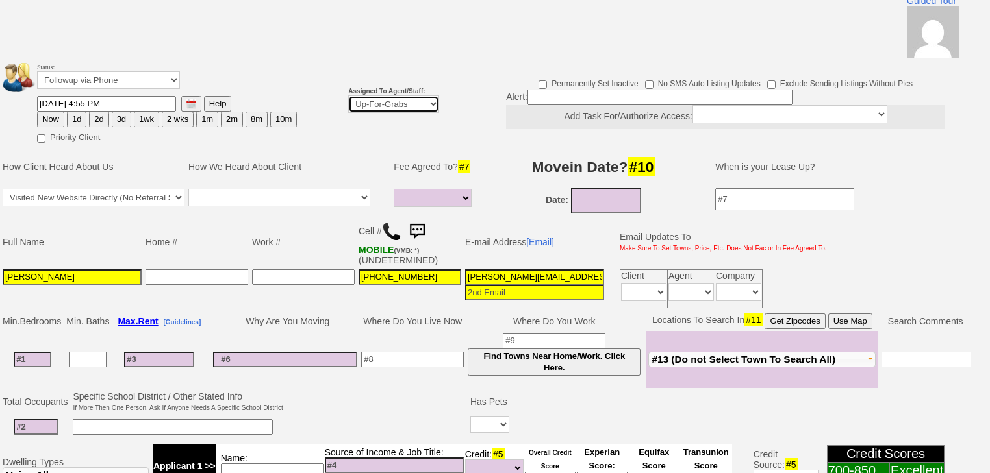
select select "227"
click at [348, 95] on select "Up-For-Grabs ***** STAFF ***** [PERSON_NAME] [PHONE_NUMBER] [PERSON_NAME] [PHON…" at bounding box center [393, 104] width 91 height 18
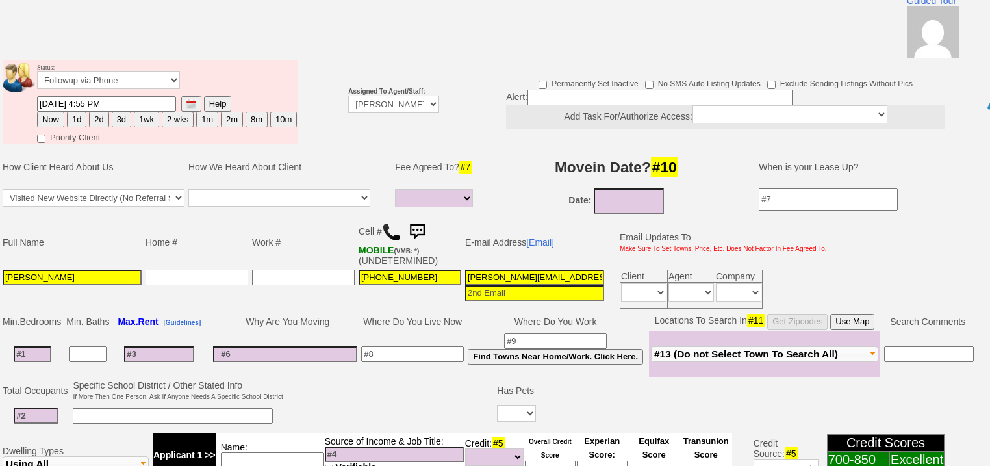
click at [71, 112] on button "1d" at bounding box center [76, 120] width 19 height 16
type input "[DATE] 09:18 PM"
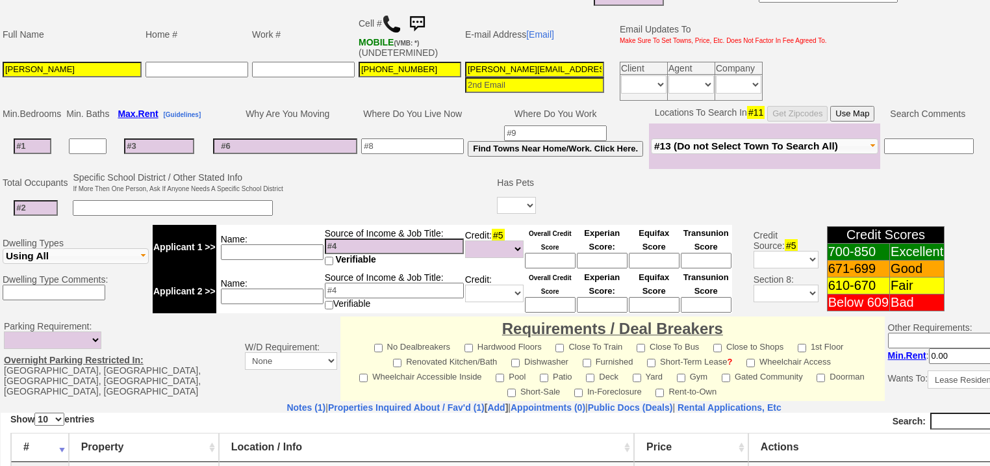
scroll to position [543, 0]
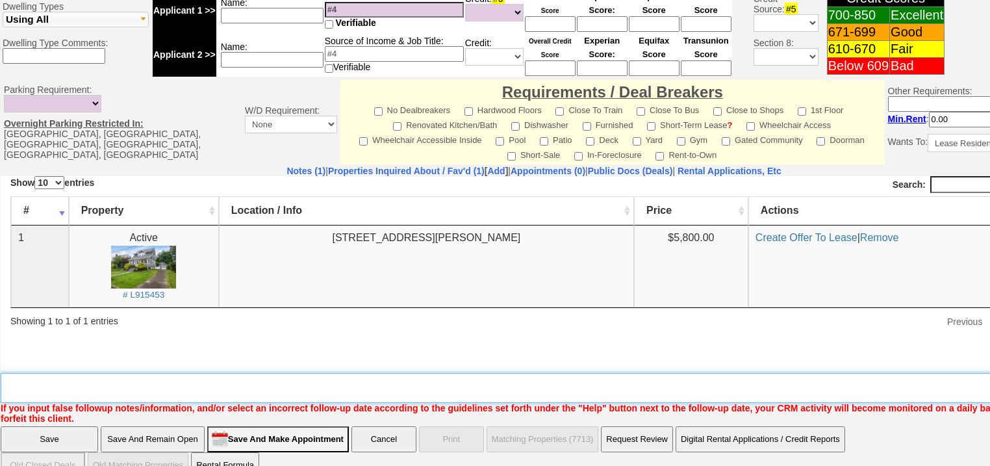
click at [128, 373] on textarea "Insert New Note Here" at bounding box center [539, 388] width 1076 height 30
type textarea "f"
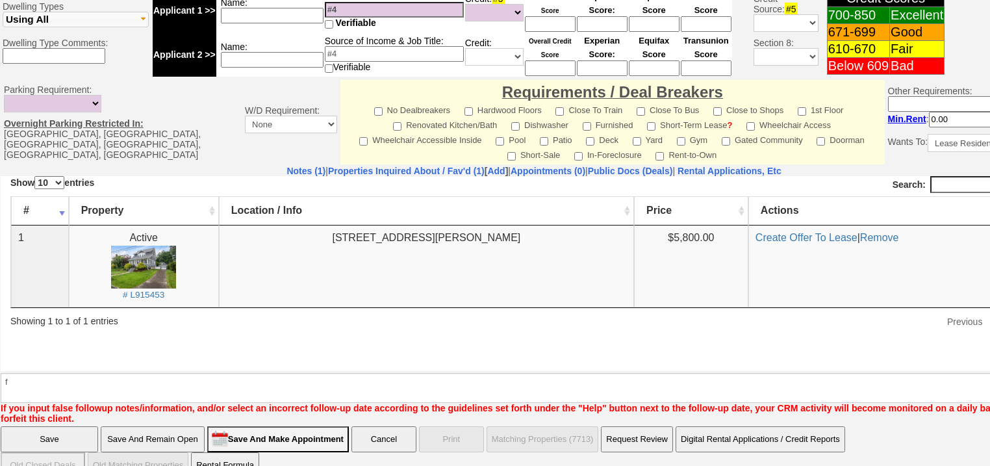
click at [91, 426] on input "Save" at bounding box center [49, 439] width 97 height 26
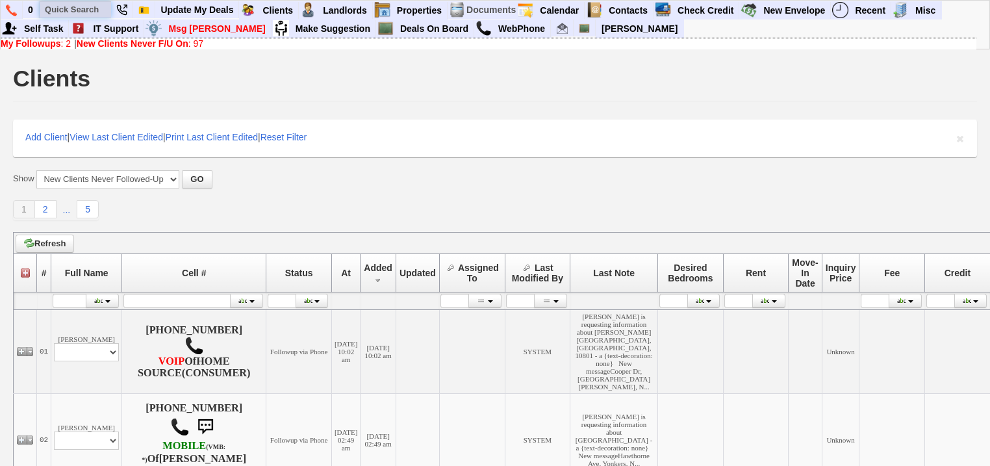
click at [83, 10] on input "text" at bounding box center [75, 9] width 71 height 16
paste input "[PHONE_NUMBER]"
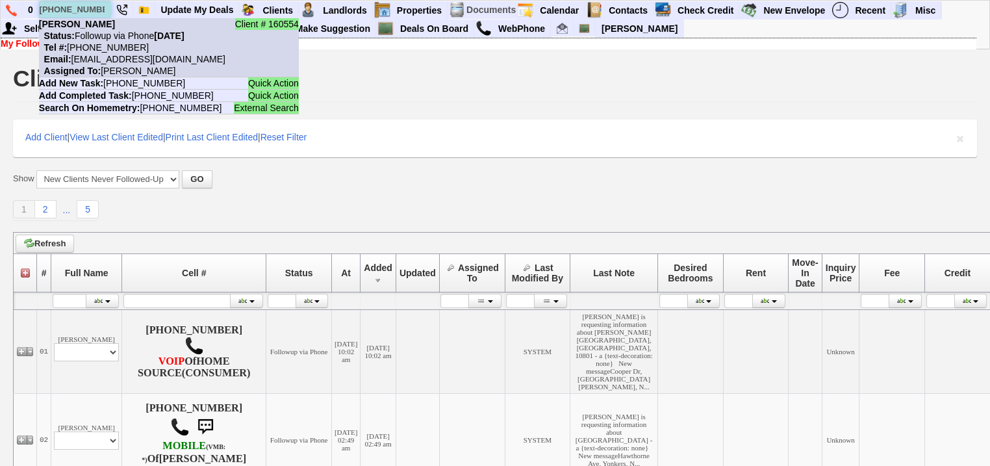
type input "[PHONE_NUMBER]"
click at [109, 50] on nobr "Tel #: [PHONE_NUMBER]" at bounding box center [94, 47] width 110 height 10
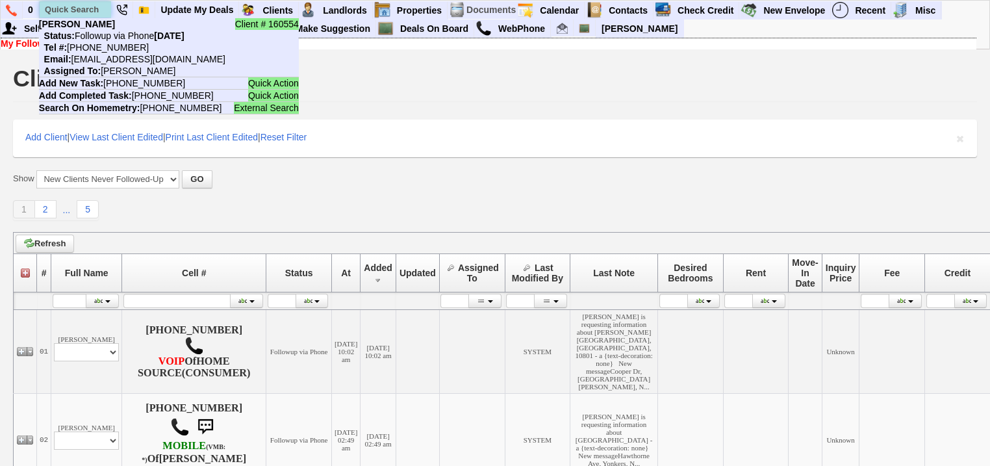
click at [86, 8] on input "text" at bounding box center [75, 9] width 71 height 16
paste input "[PHONE_NUMBER]"
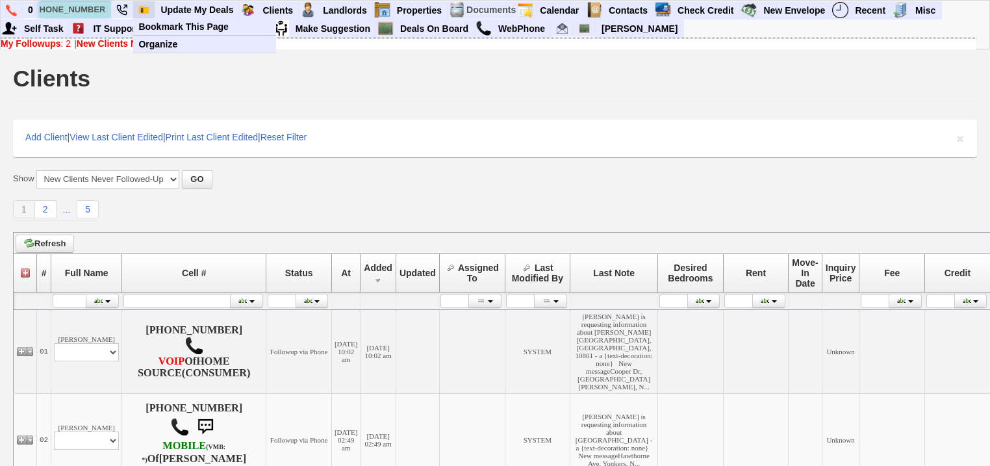
drag, startPoint x: 53, startPoint y: 6, endPoint x: 148, endPoint y: 14, distance: 95.8
click at [942, 1] on ul "0 857-763-6036 Quick Action Add New Task: 857-763-6036 Quick Action Add Complet…" at bounding box center [942, 1] width 0 height 0
paste input "614-632-4295"
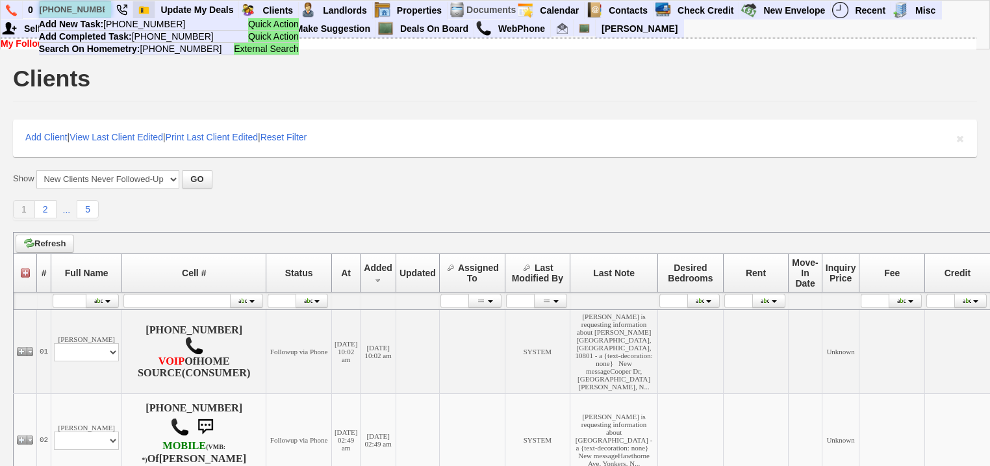
scroll to position [0, 6]
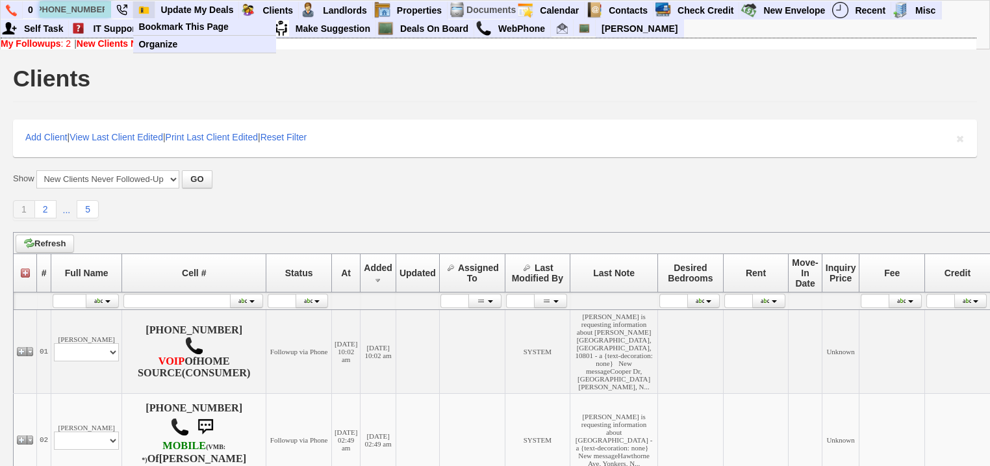
drag, startPoint x: 51, startPoint y: 8, endPoint x: 133, endPoint y: 14, distance: 82.7
click at [942, 1] on ul "0 614-632-4295 Quick Action Add New Task: 614-632-4295 Quick Action Add Complet…" at bounding box center [942, 1] width 0 height 0
paste input "530-602-2957"
drag, startPoint x: 52, startPoint y: 8, endPoint x: 130, endPoint y: 14, distance: 78.2
click at [942, 1] on ul "0 530-602-2957 Client # 164548 Christina Abrego Status: Followup via Phone Thur…" at bounding box center [942, 1] width 0 height 0
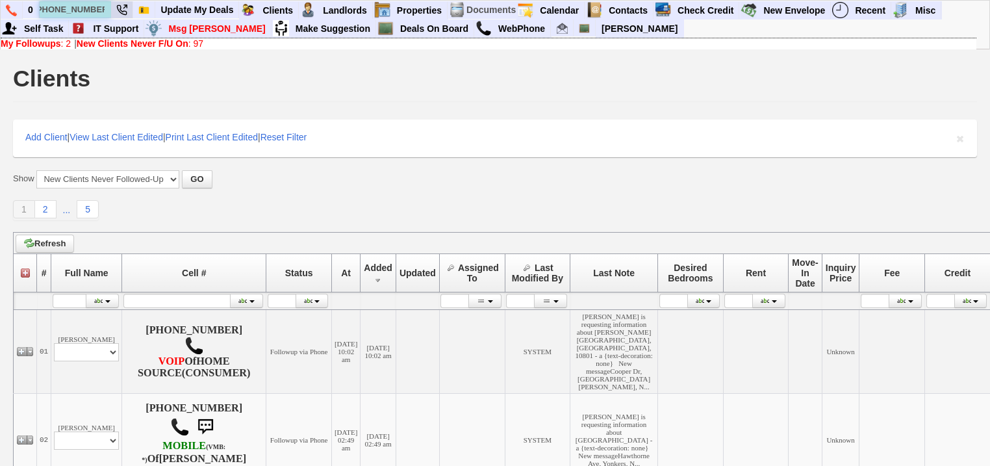
paste input "914-642-5720"
drag, startPoint x: 51, startPoint y: 8, endPoint x: 134, endPoint y: 16, distance: 82.9
click at [942, 1] on ul "0 914-642-5720 Client # 168201 Sarina Chatman Status: Followup via Phone Thursd…" at bounding box center [942, 1] width 0 height 0
paste input "513-485-0705"
drag, startPoint x: 55, startPoint y: 10, endPoint x: 161, endPoint y: 13, distance: 106.6
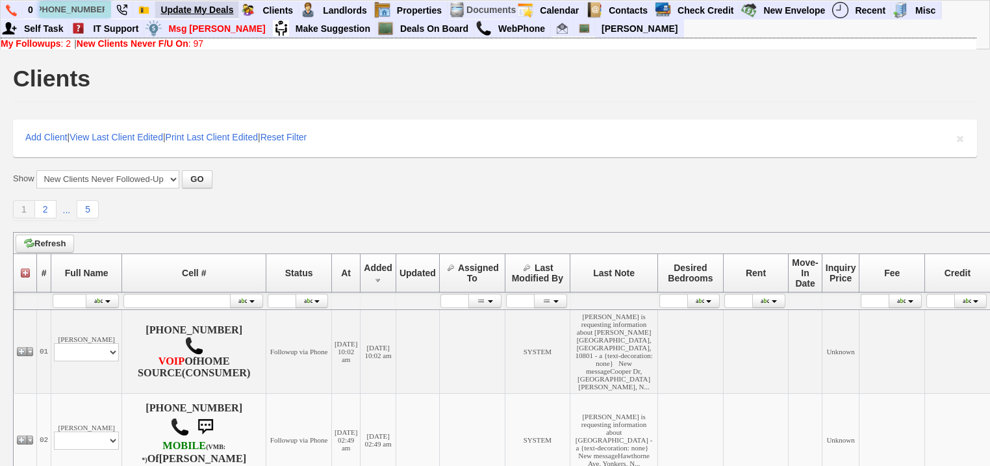
click at [942, 1] on ul "0 513-485-0705 Client # 156131 Justice Morrison Status: Followup via Phone Thur…" at bounding box center [942, 1] width 0 height 0
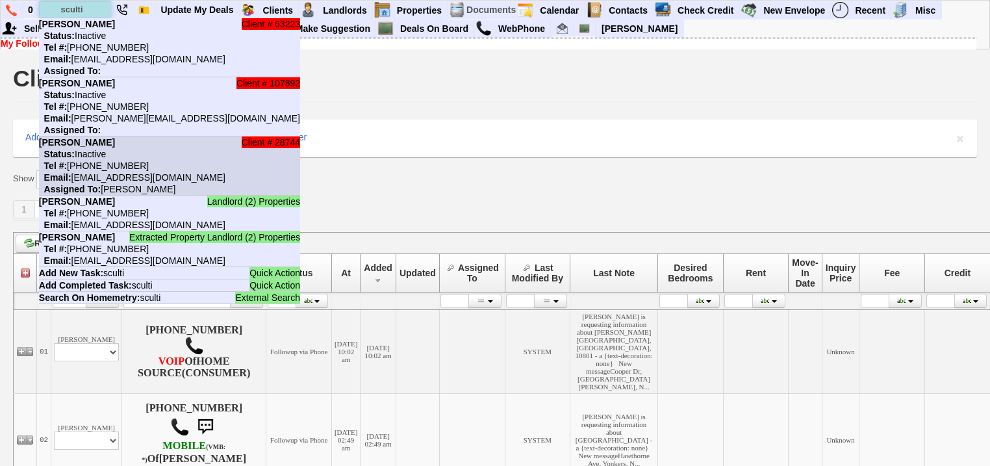
type input "sculti"
click at [177, 138] on li "Client # 28744 Michele Sculti Status: Inactive Tel #: 914-438-8745 Email: scult…" at bounding box center [169, 165] width 261 height 59
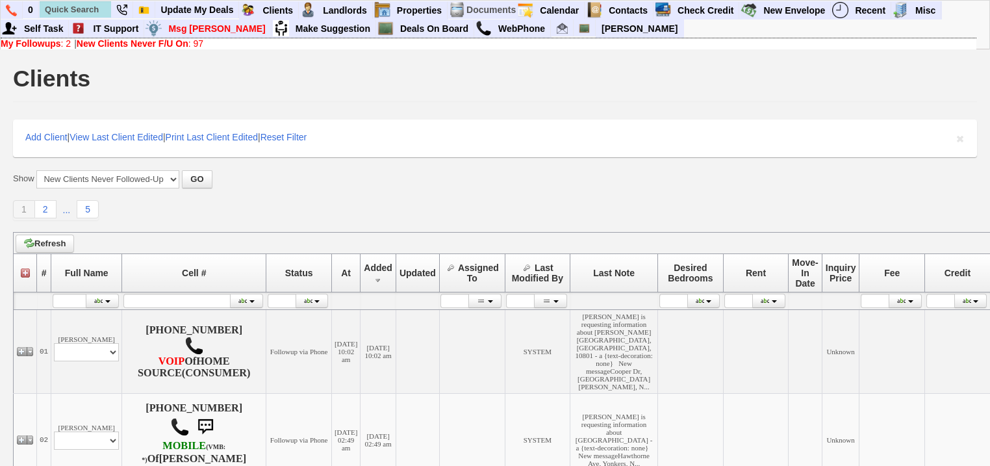
click at [171, 46] on b "New Clients Never F/U On" at bounding box center [133, 43] width 112 height 10
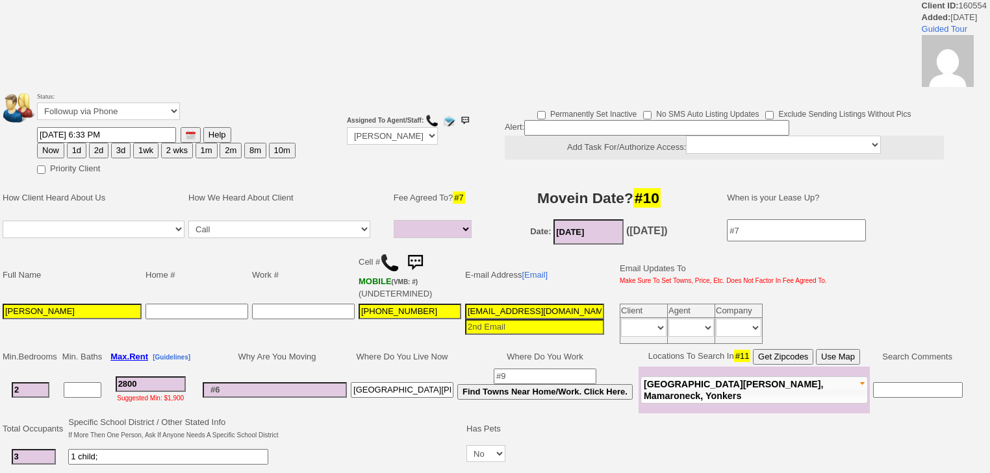
select select
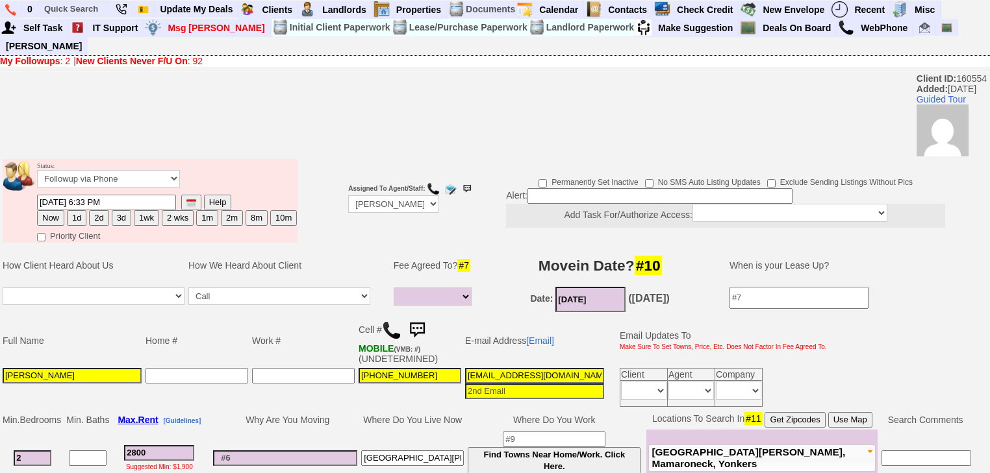
click at [78, 210] on button "1d" at bounding box center [76, 218] width 19 height 16
type input "[DATE] 09:18 PM"
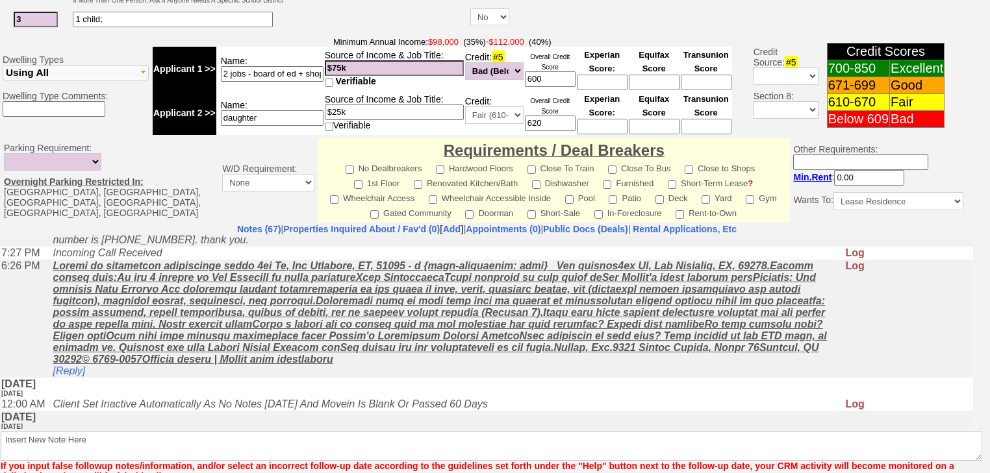
scroll to position [564, 0]
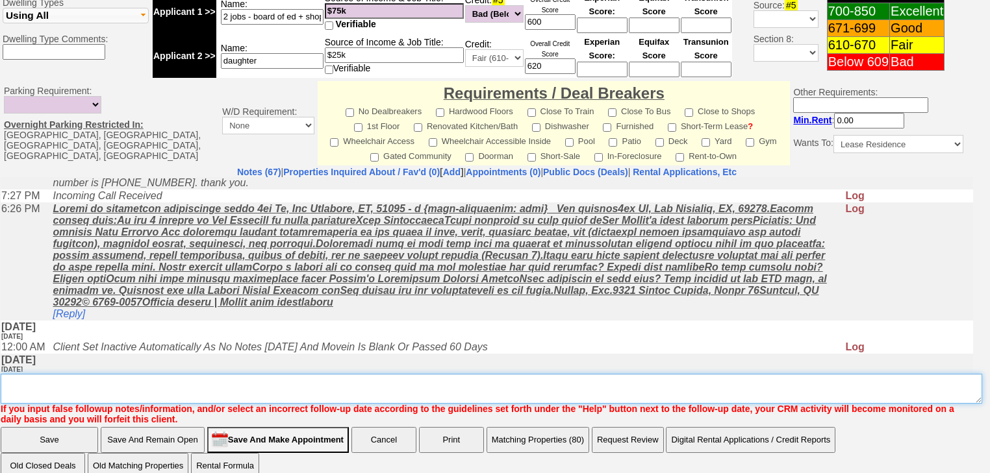
click at [82, 374] on textarea "Insert New Note Here" at bounding box center [491, 389] width 981 height 30
type textarea "f"
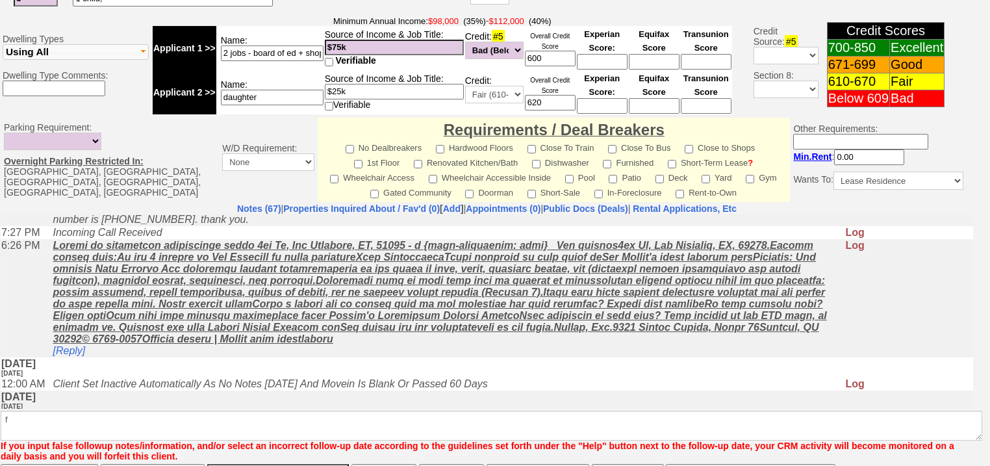
scroll to position [975, 0]
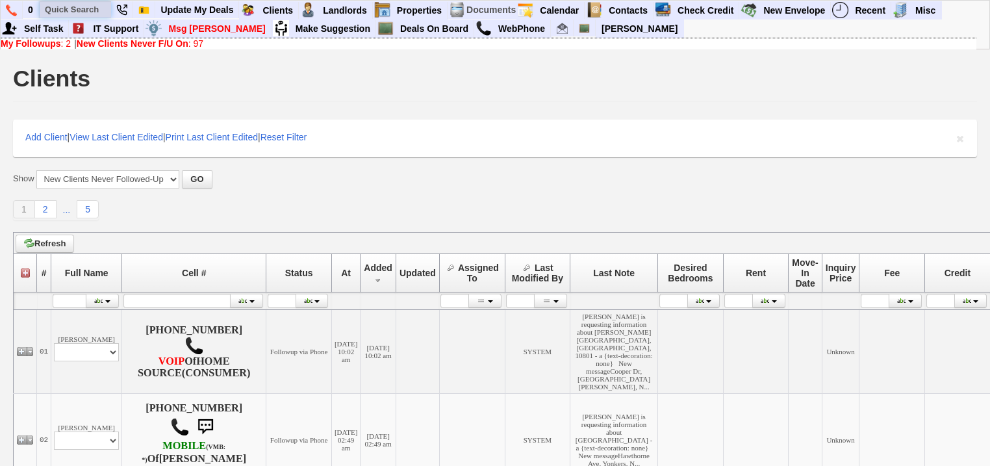
click at [84, 9] on input "text" at bounding box center [75, 9] width 71 height 16
paste input "347-362-2768"
type input "347-362-2768"
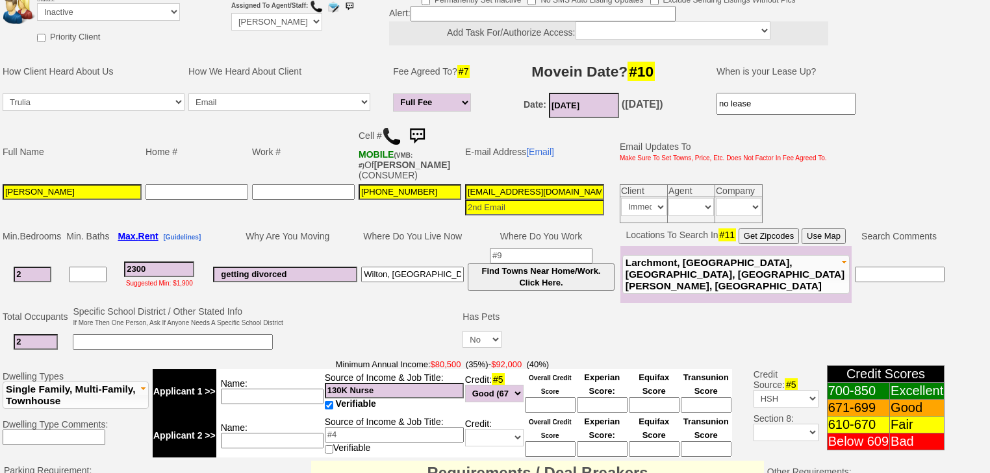
scroll to position [104, 0]
